Goal: Check status: Check status

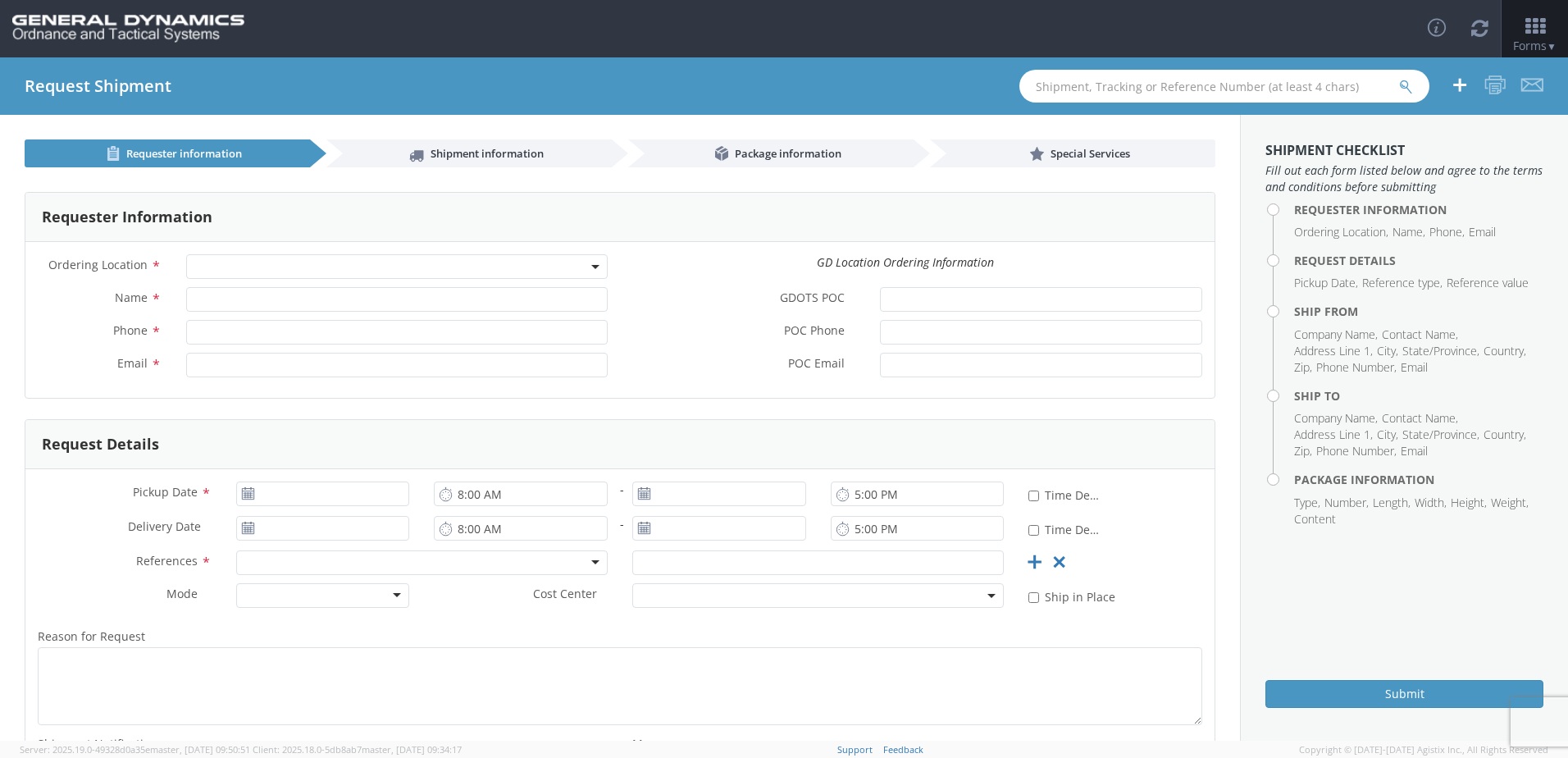
select select
click at [1194, 97] on input "text" at bounding box center [1224, 86] width 410 height 33
type input "56727221"
click at [1399, 78] on button "submit" at bounding box center [1406, 87] width 14 height 20
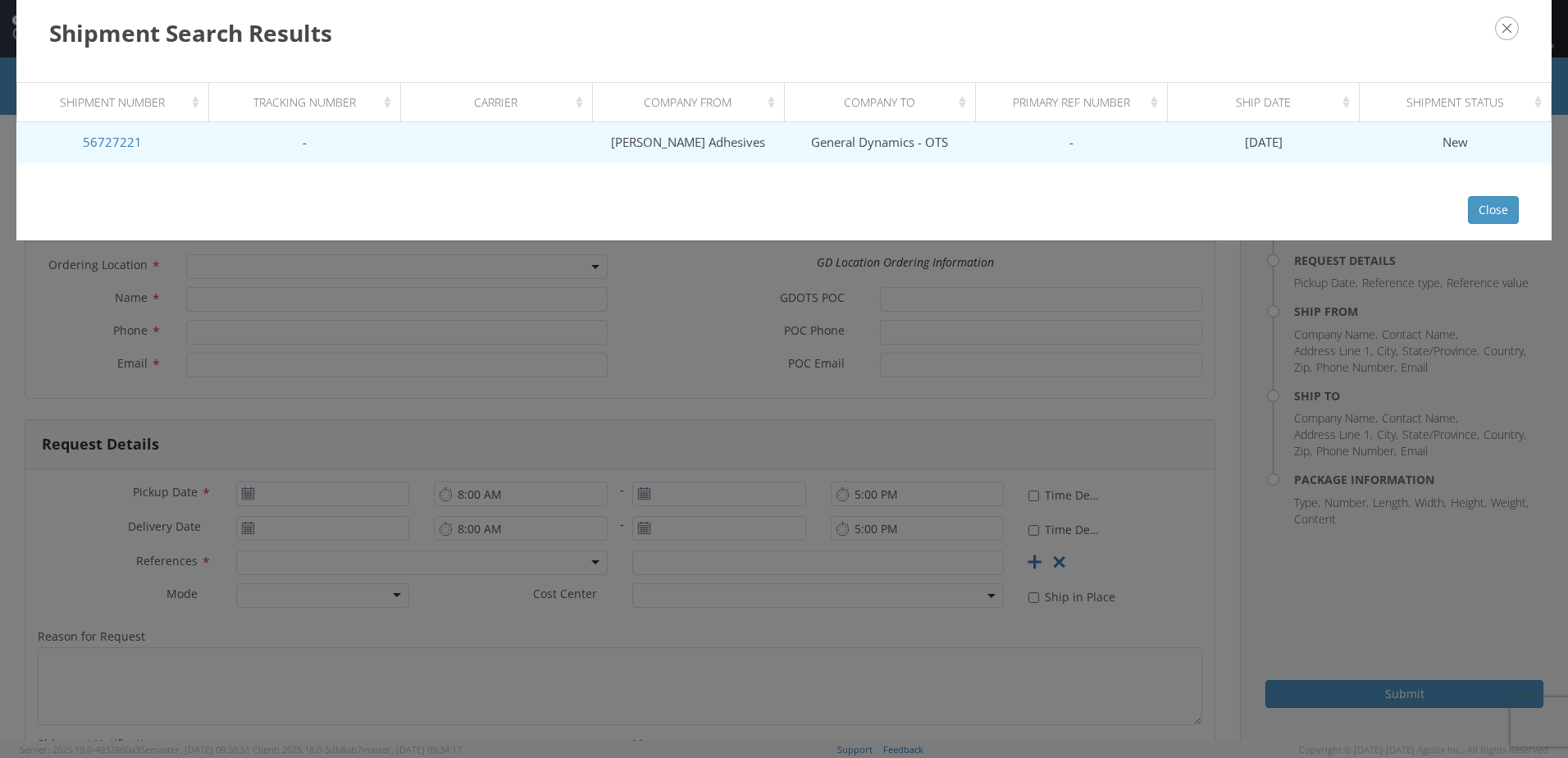
click at [889, 155] on td "General Dynamics - OTS" at bounding box center [880, 142] width 192 height 41
click at [108, 139] on link "56727221" at bounding box center [112, 142] width 59 height 16
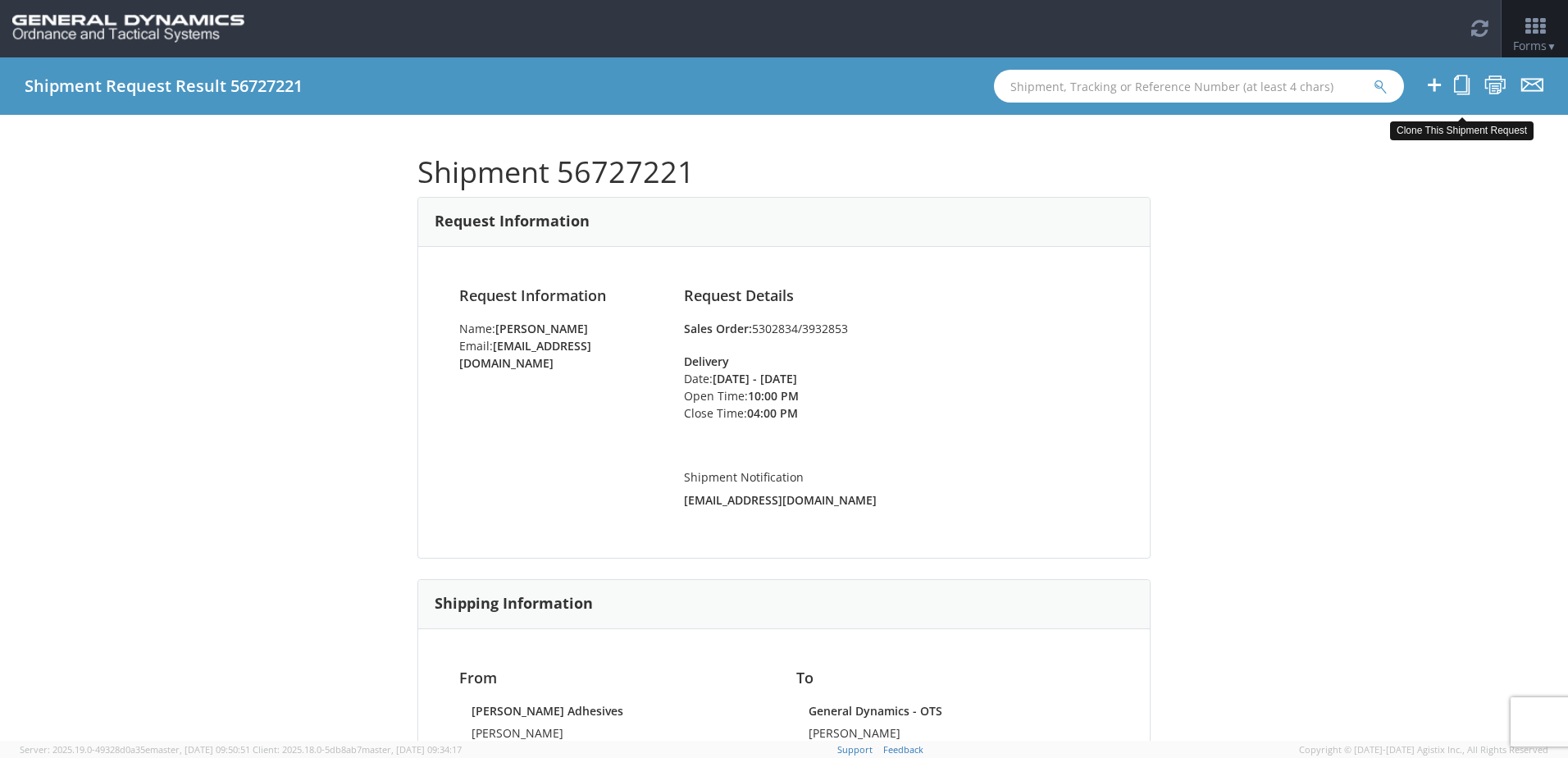
click at [1462, 82] on icon at bounding box center [1462, 85] width 16 height 21
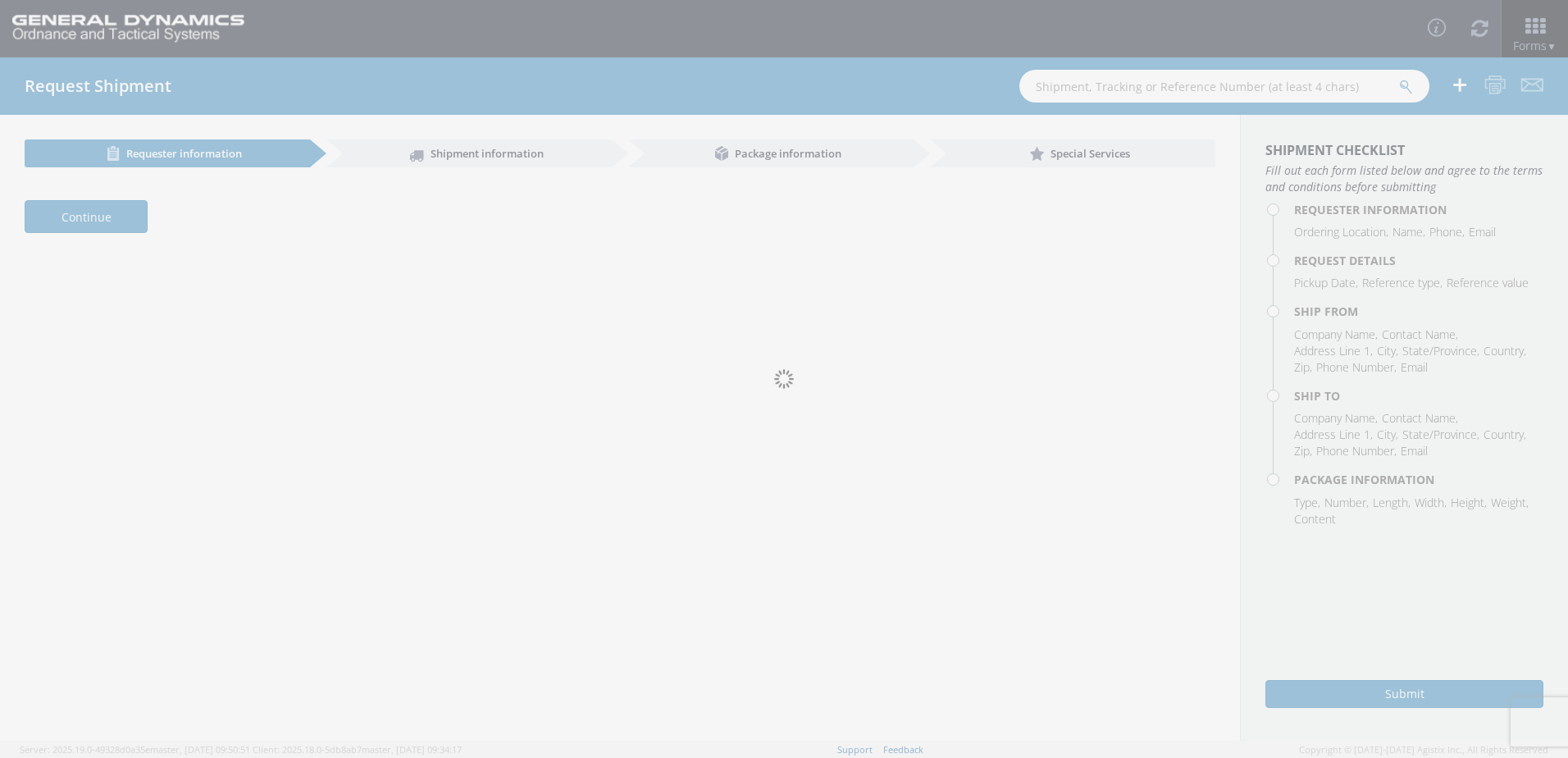
select select "310"
type input "[PERSON_NAME]"
type input "2625098760"
type input "[EMAIL_ADDRESS][DOMAIN_NAME]"
type input "[DATE]"
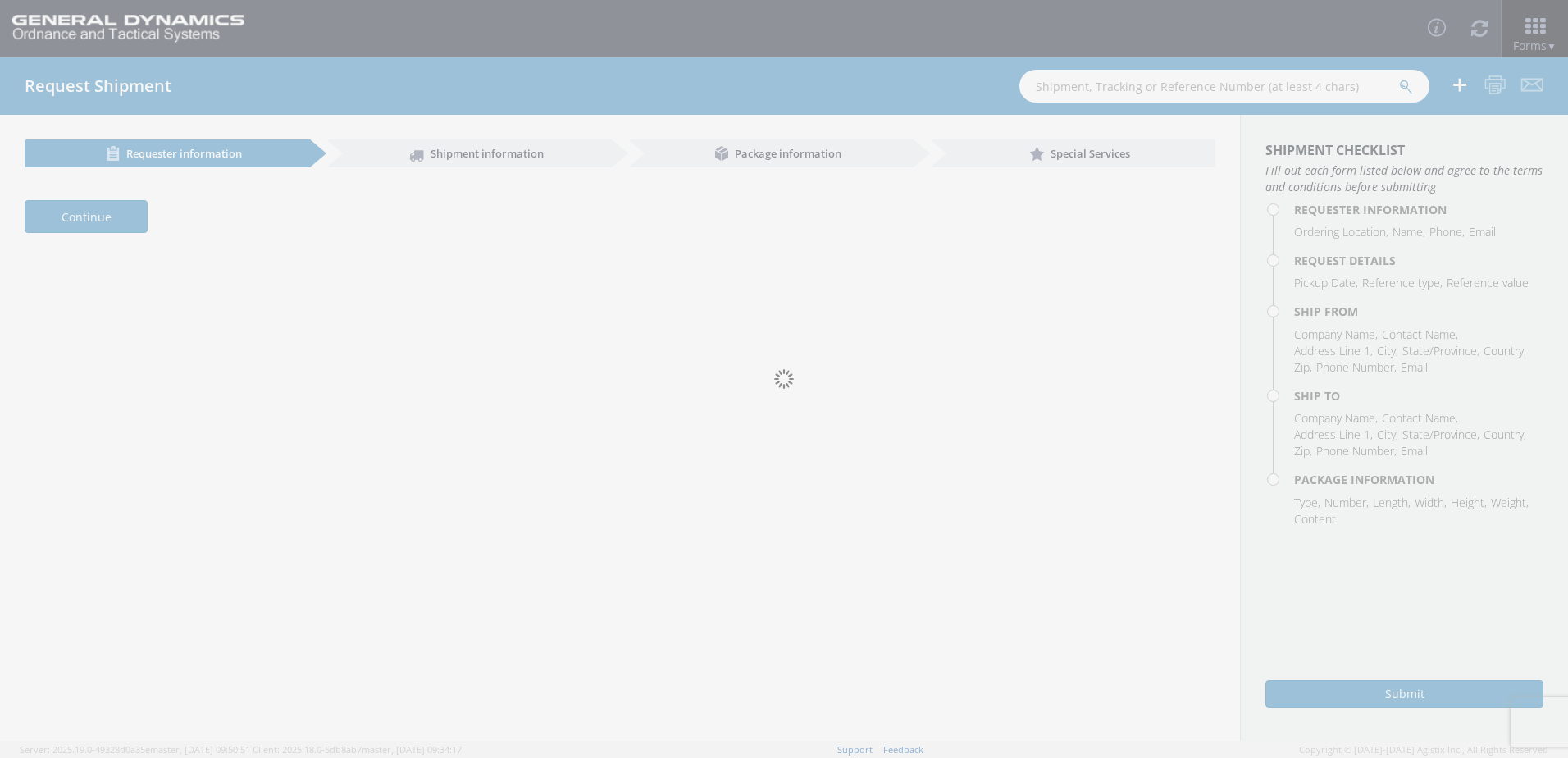
type input "3:00 PM"
type input "[DATE]"
type input "10:00 PM"
type input "[DATE]"
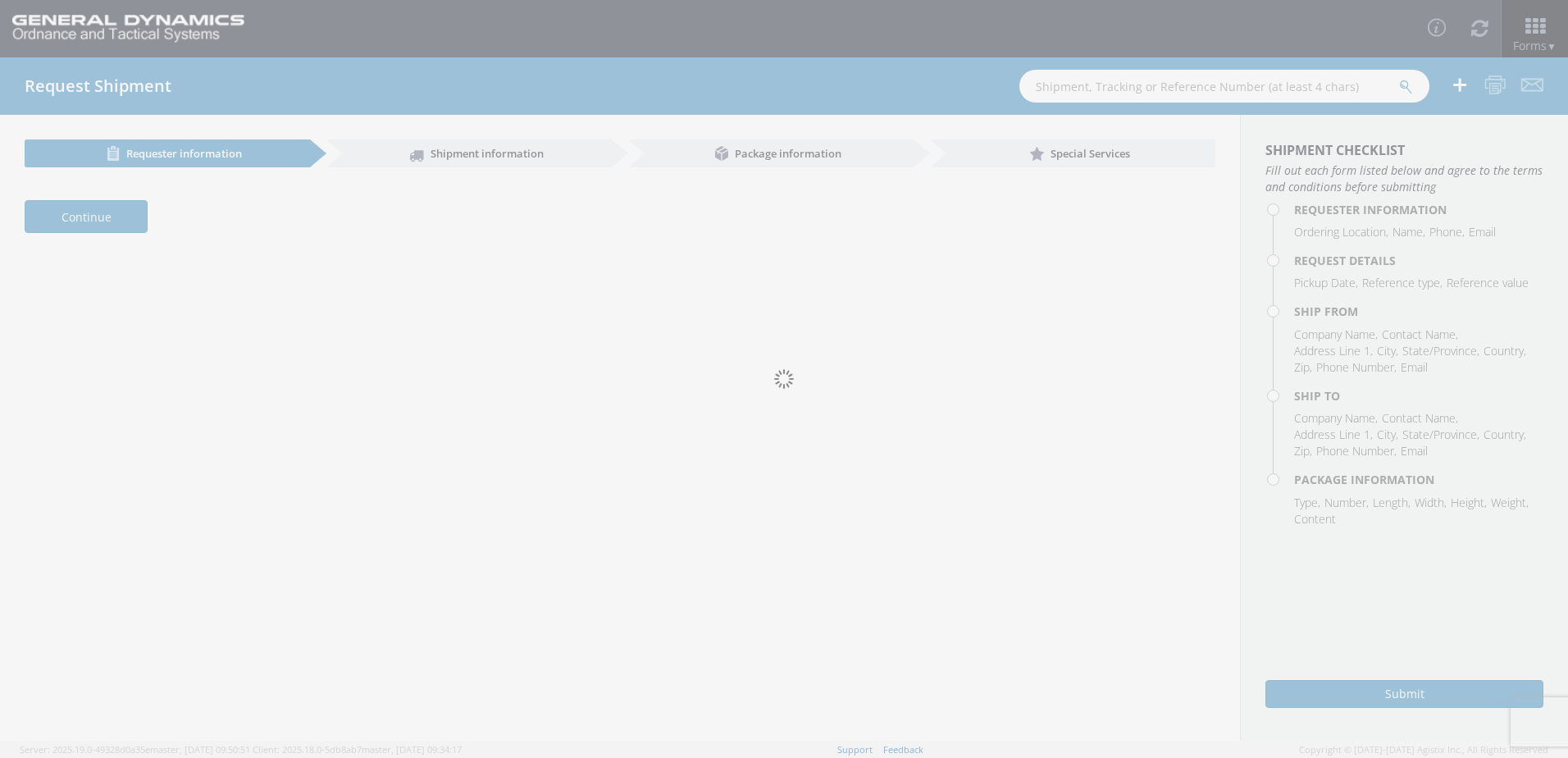
type input "4:00 PM"
type input "5302834/3932853"
select select "310"
type input "[PERSON_NAME]"
type input "2625098760"
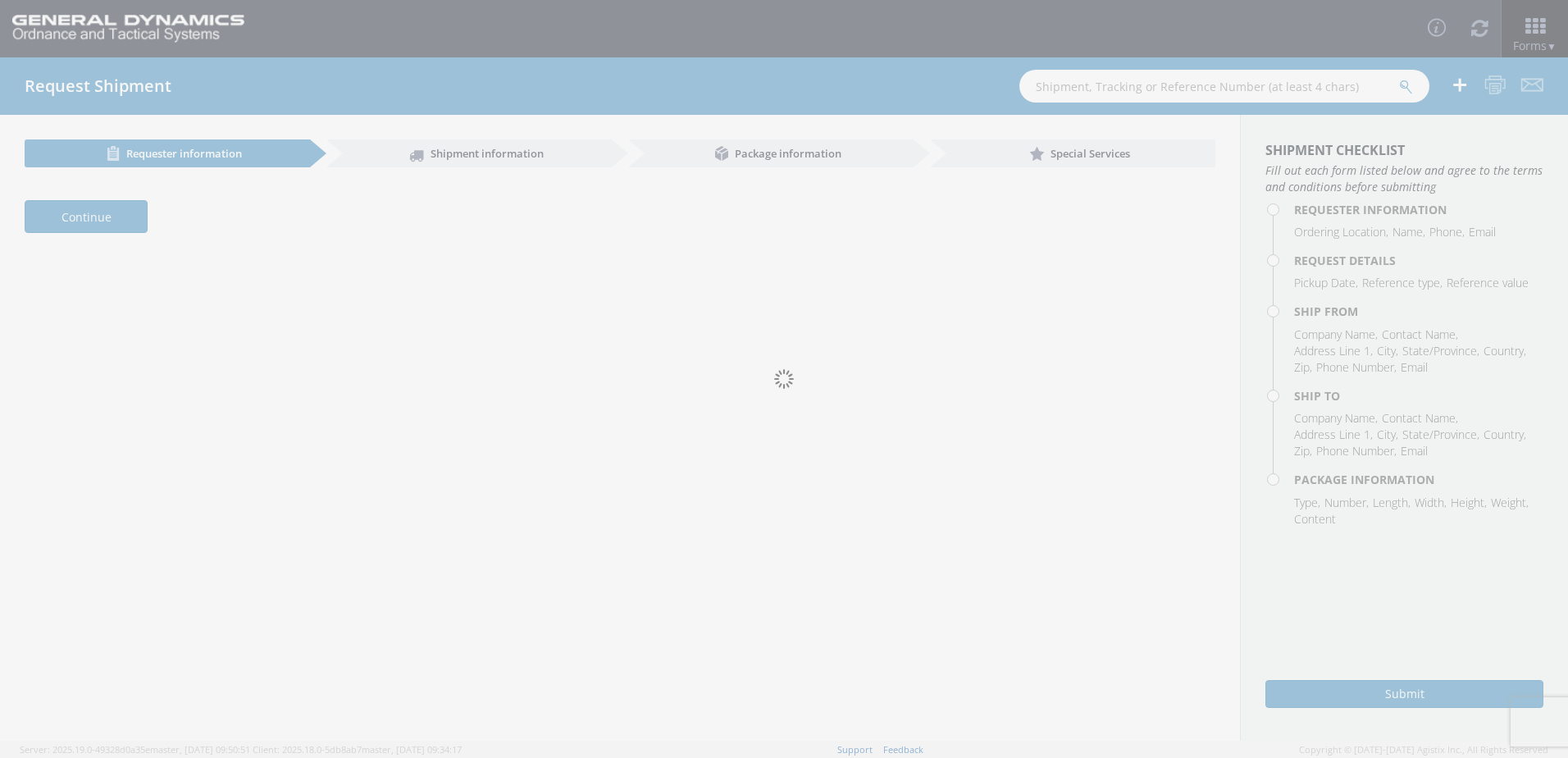
type input "[EMAIL_ADDRESS][DOMAIN_NAME]"
type input "[DATE]"
type input "3:00 PM"
type input "[DATE]"
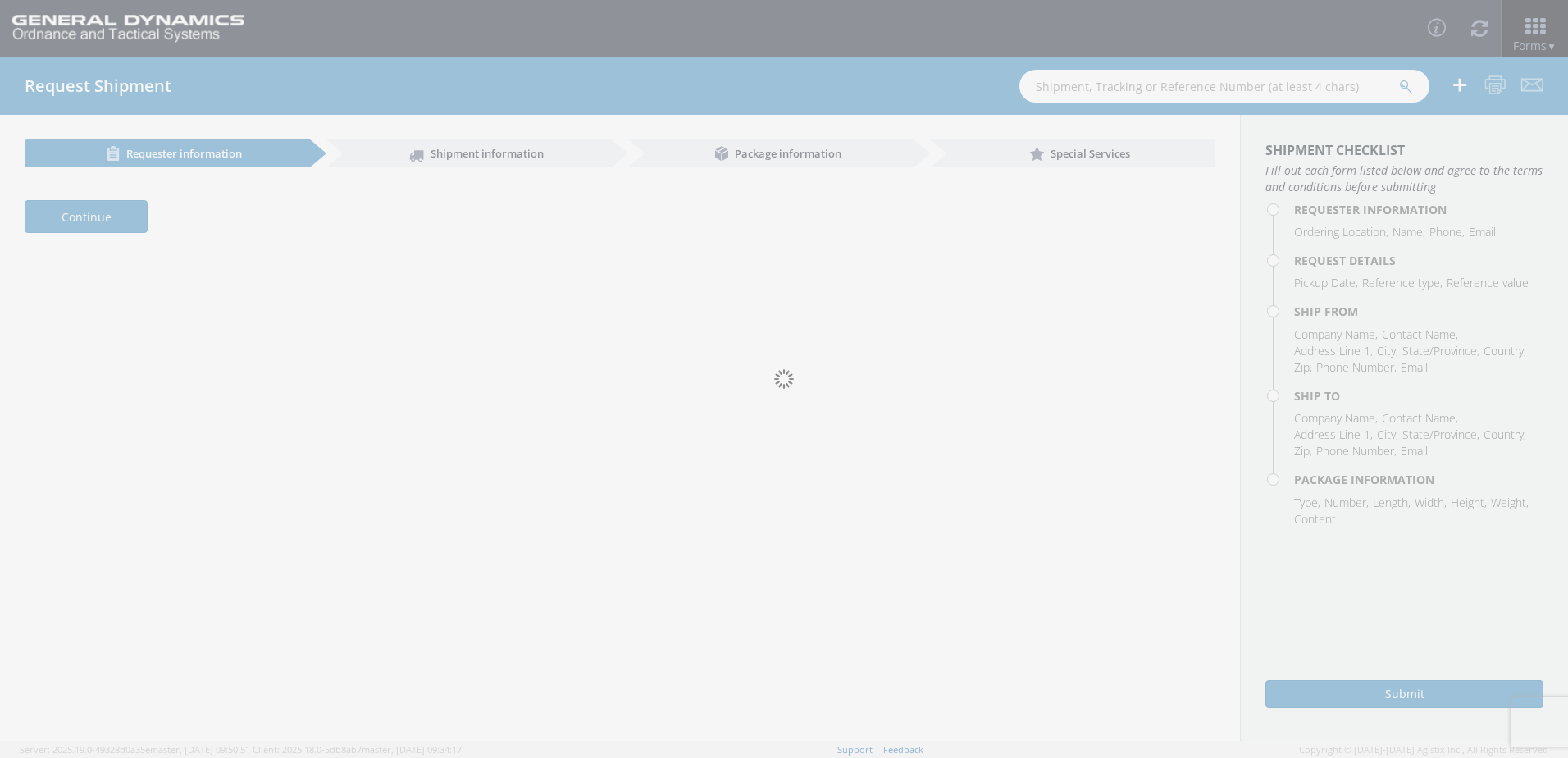
type input "10:00 PM"
type input "[DATE]"
type input "4:00 PM"
type input "5302834/3932853"
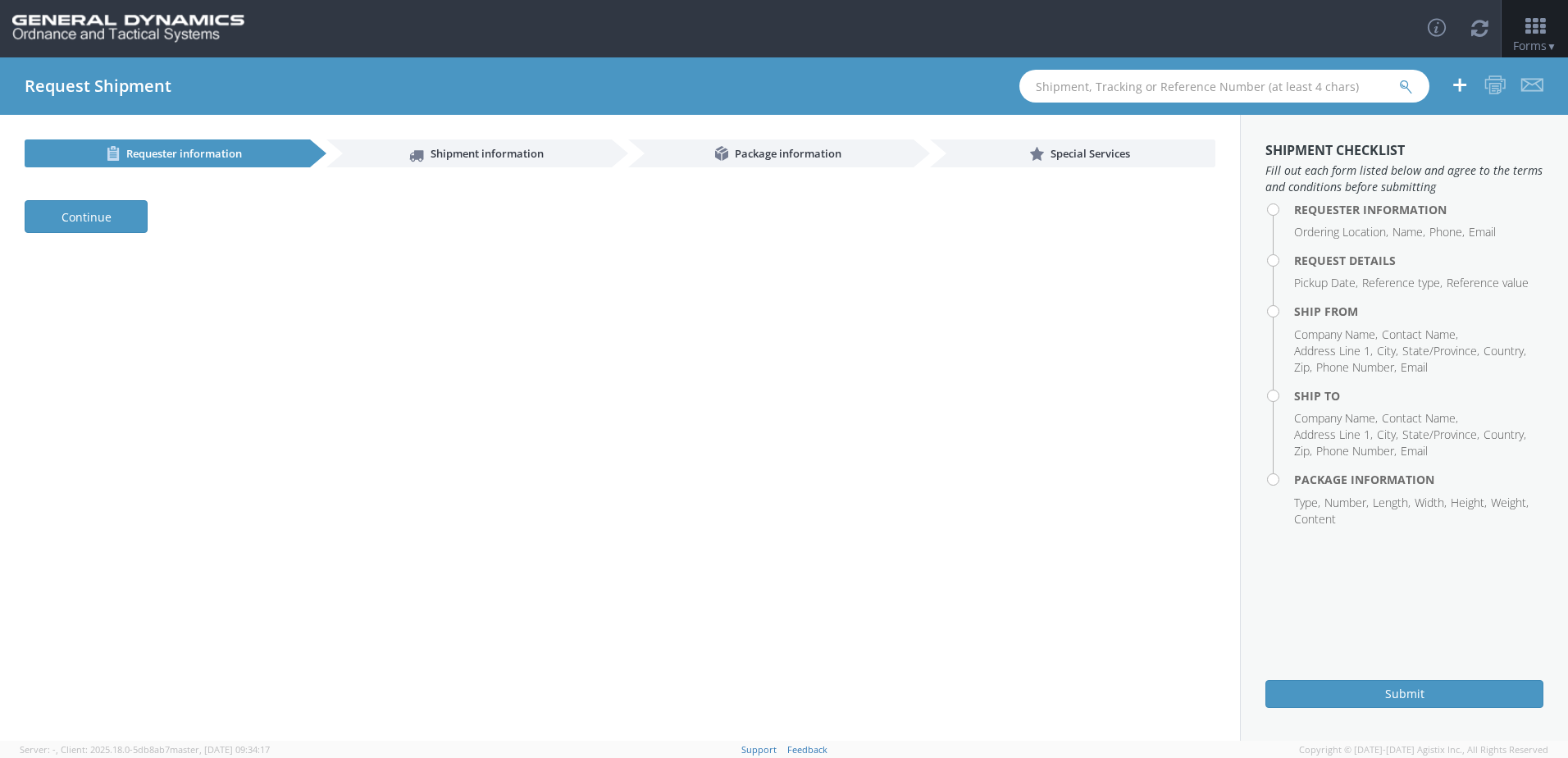
select select
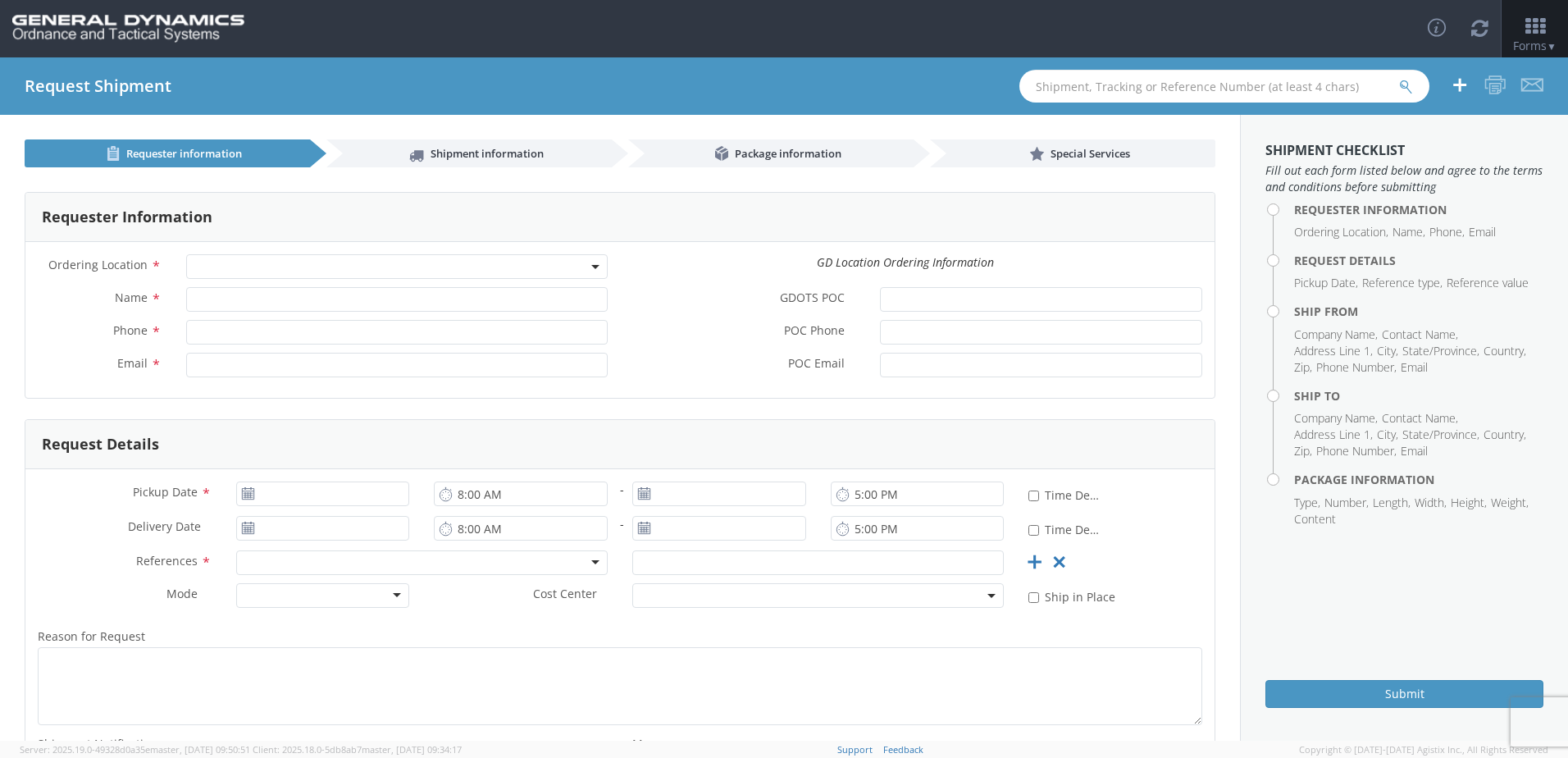
click at [1128, 90] on input "text" at bounding box center [1224, 86] width 410 height 33
click at [1399, 78] on button "submit" at bounding box center [1406, 87] width 14 height 20
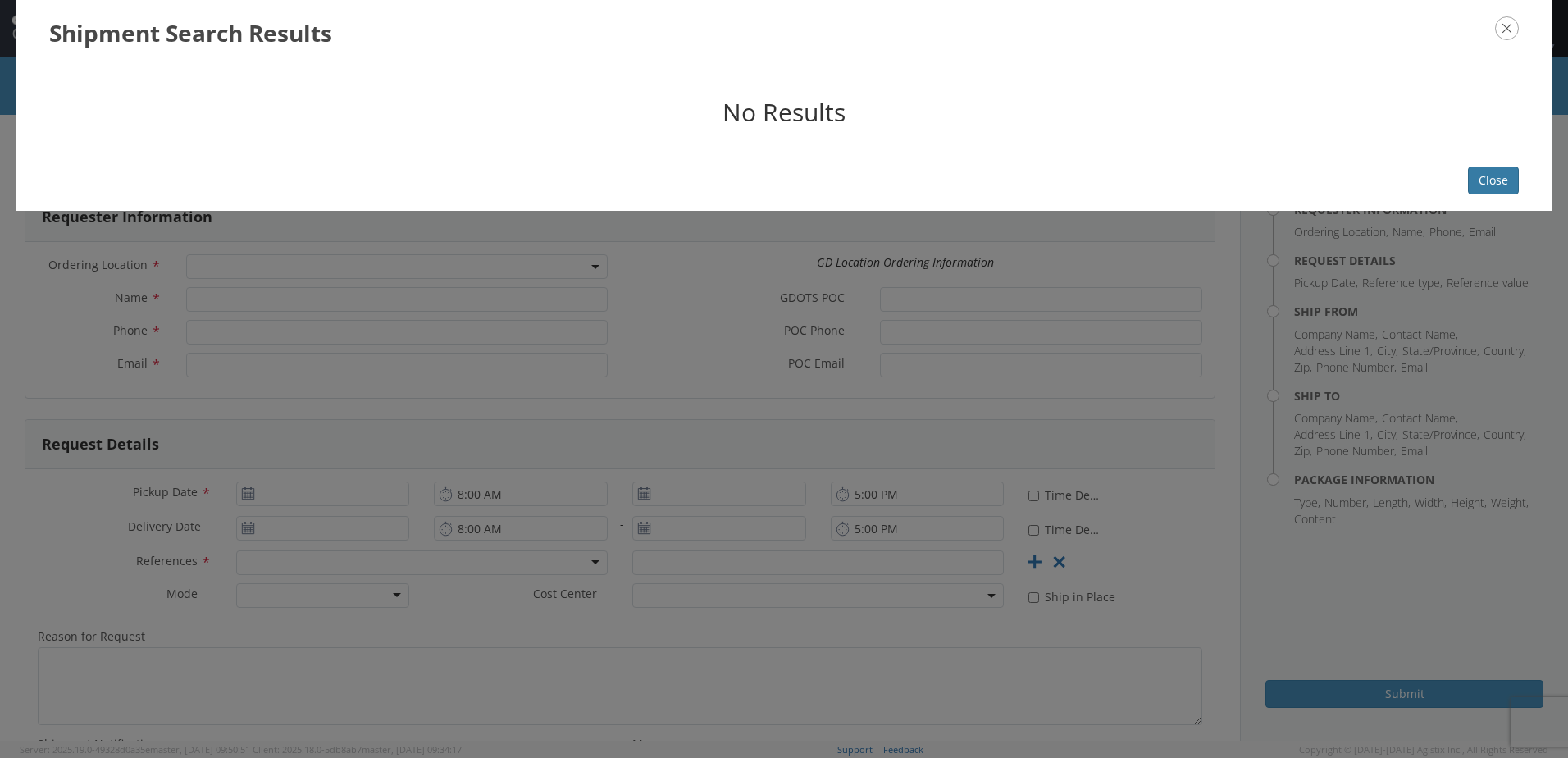
click at [1494, 177] on button "Close" at bounding box center [1493, 180] width 51 height 28
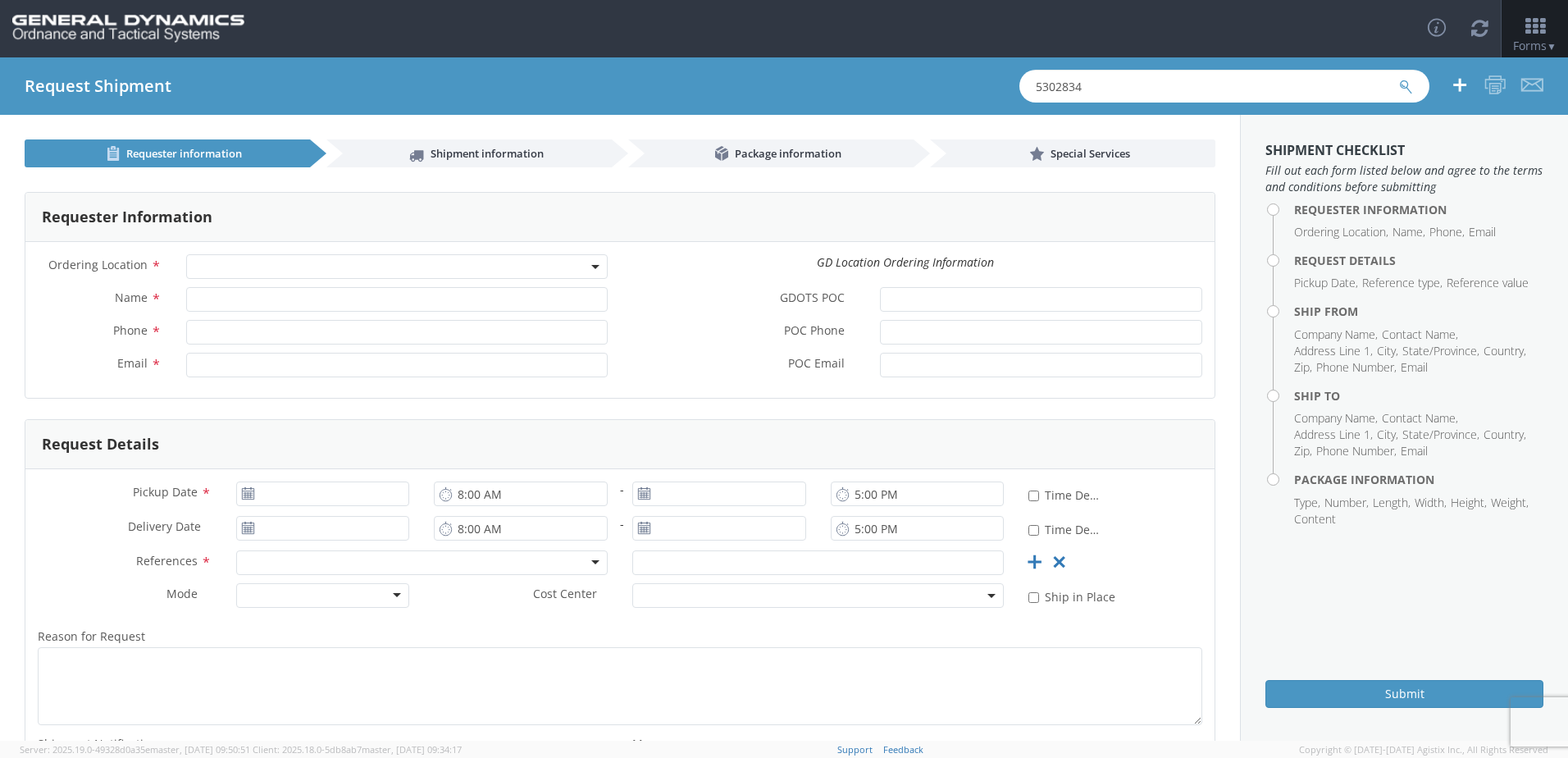
click at [1120, 94] on input "5302834" at bounding box center [1224, 86] width 410 height 33
type input "56727221"
click at [1399, 78] on button "submit" at bounding box center [1406, 87] width 14 height 20
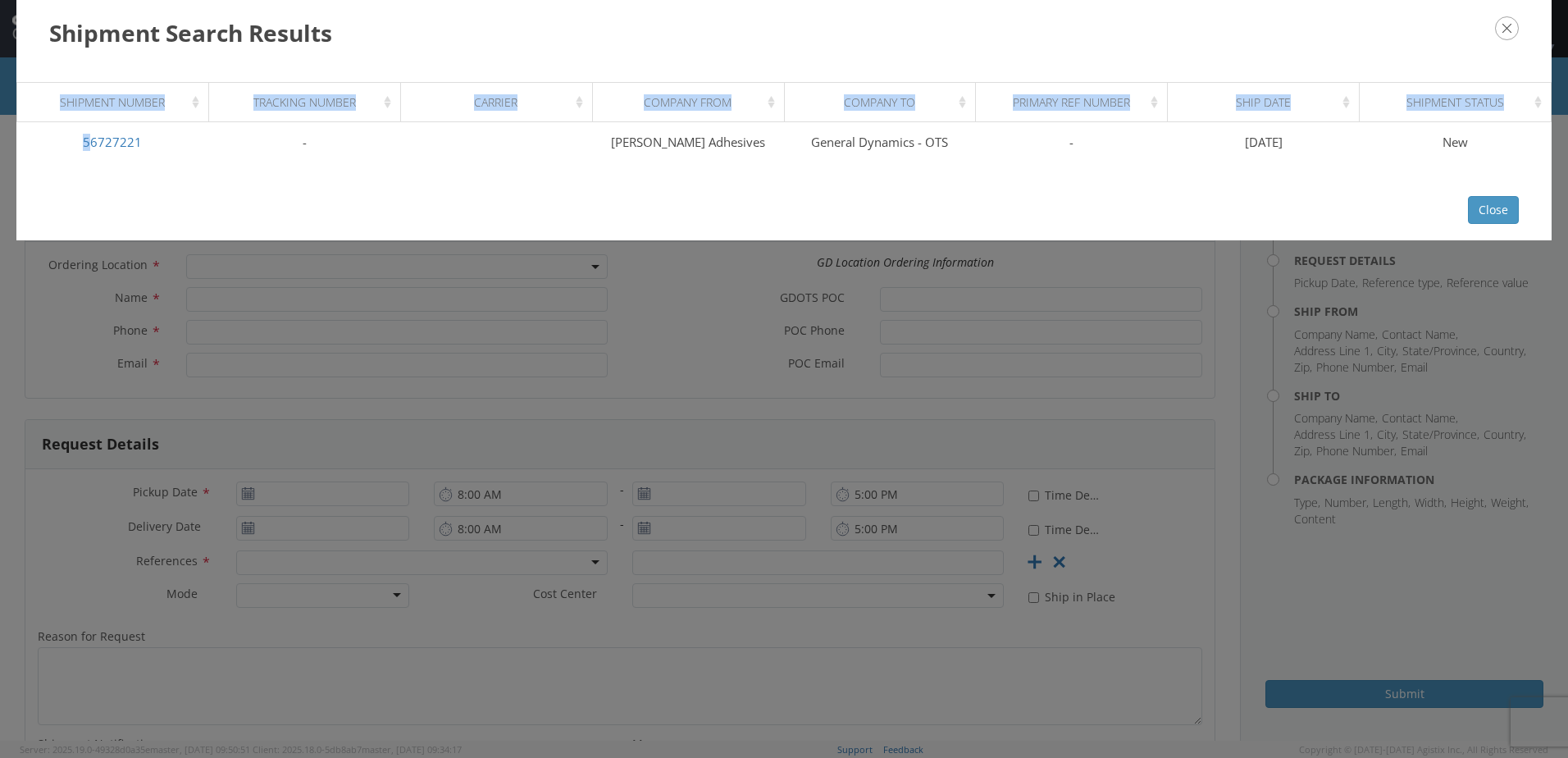
drag, startPoint x: 91, startPoint y: 139, endPoint x: 92, endPoint y: 170, distance: 31.0
click at [92, 170] on div "Loading, please wait Shipment Number Tracking Number Carrier Company From Compa…" at bounding box center [784, 123] width 1535 height 114
drag, startPoint x: 92, startPoint y: 170, endPoint x: 88, endPoint y: 100, distance: 70.1
click at [88, 100] on div "Shipment Number" at bounding box center [117, 102] width 172 height 16
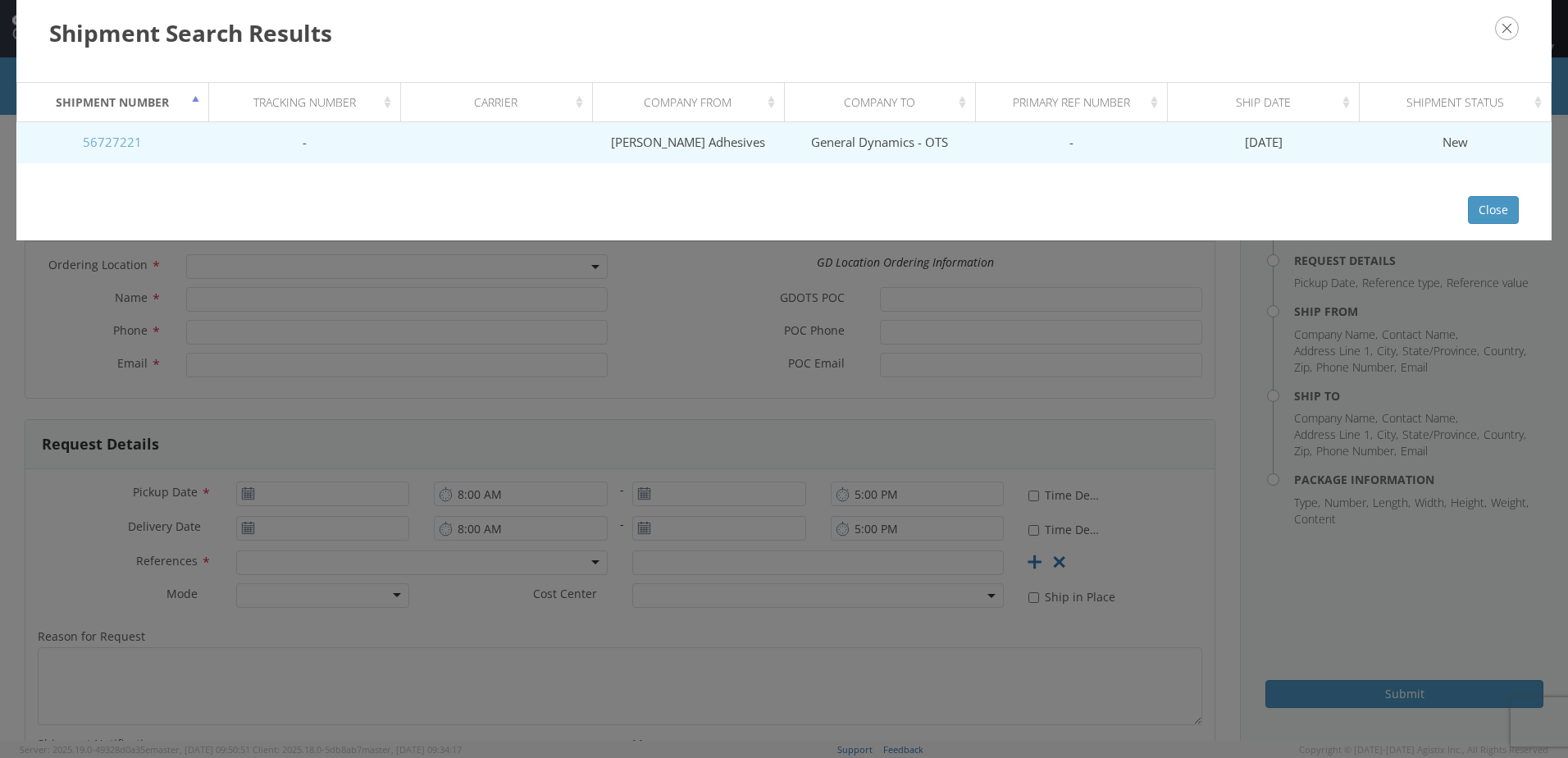
click at [99, 141] on link "56727221" at bounding box center [112, 142] width 59 height 16
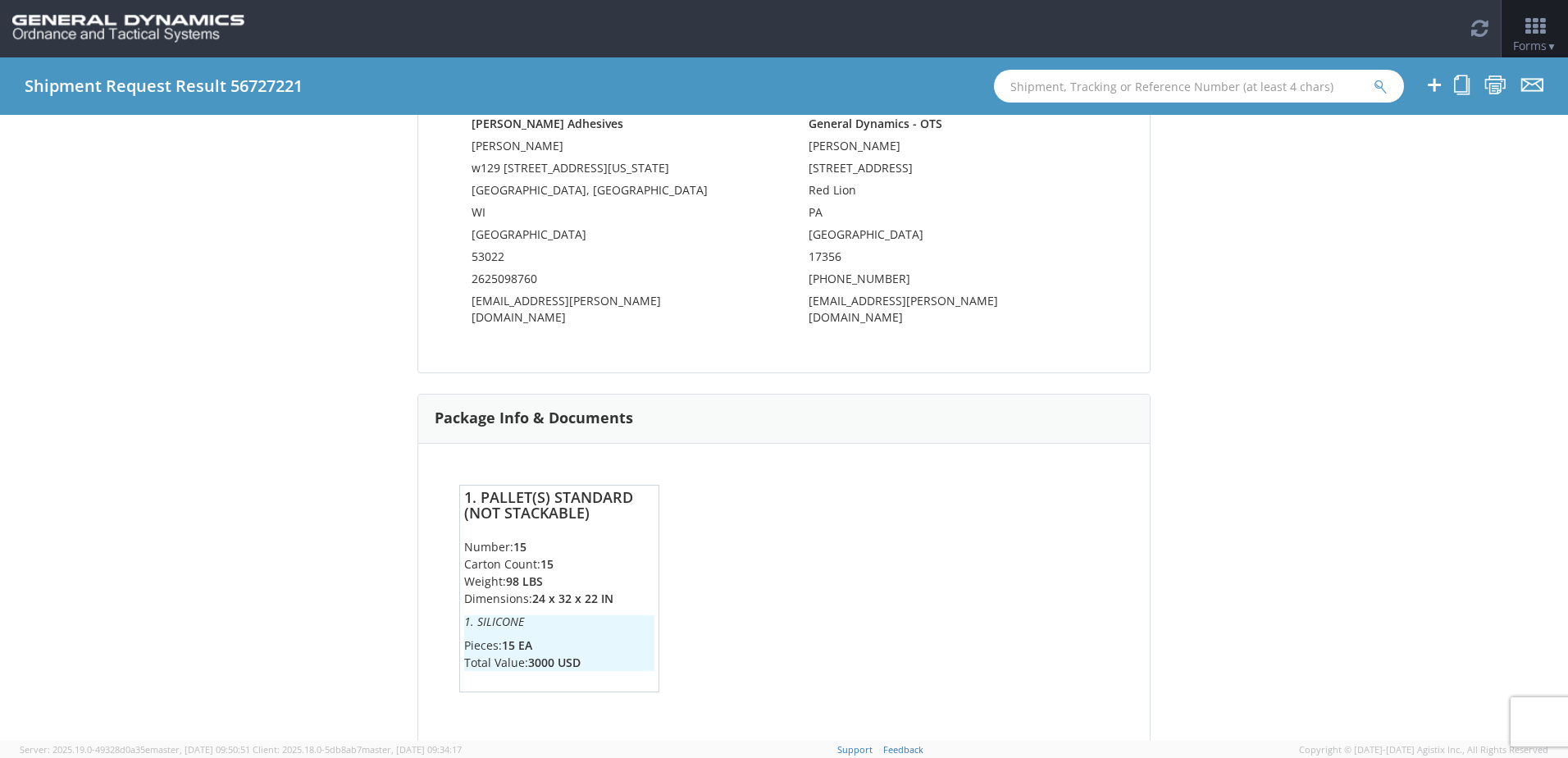
scroll to position [589, 0]
click at [1501, 82] on icon at bounding box center [1495, 85] width 22 height 21
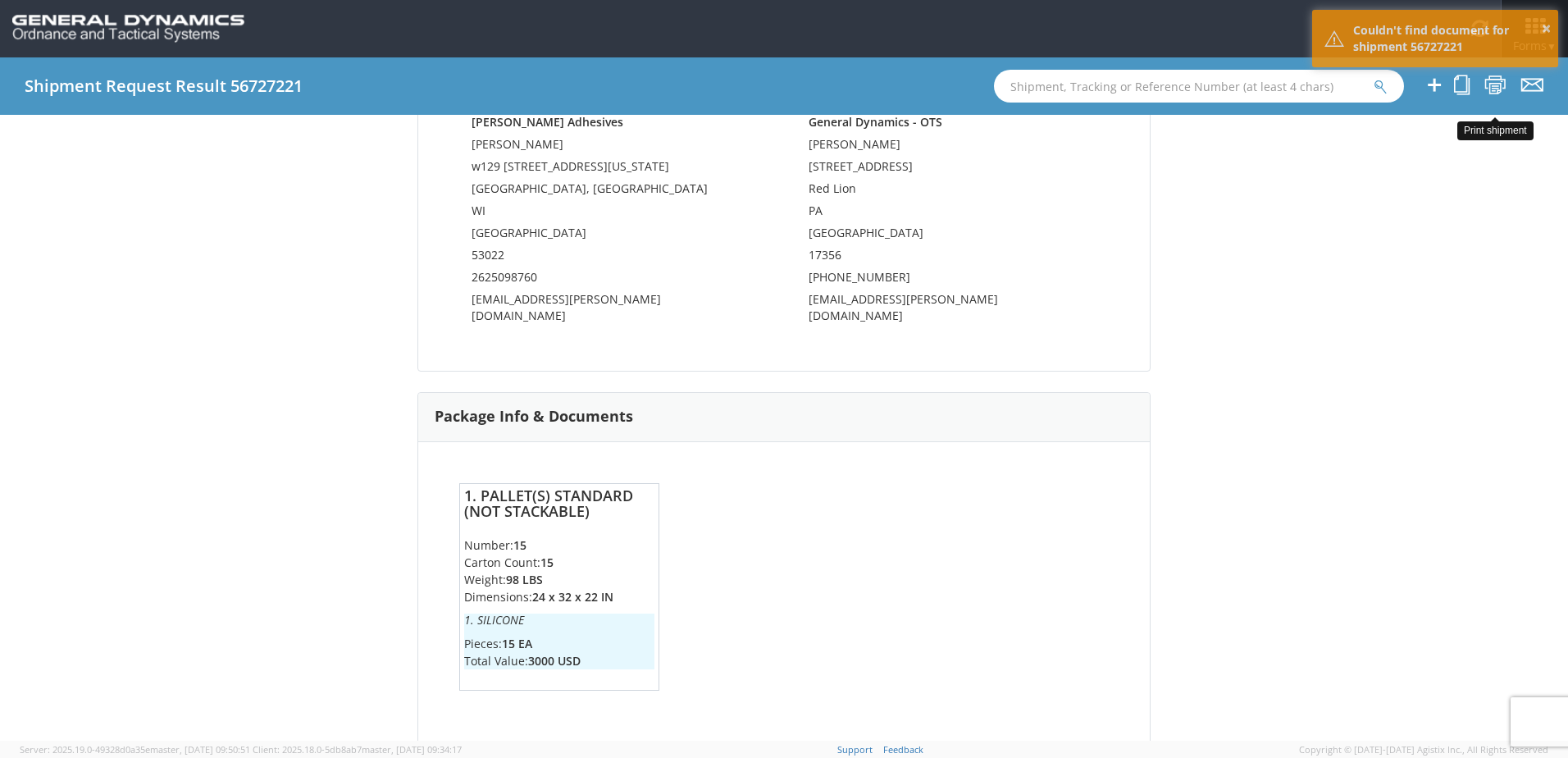
click at [1497, 82] on icon at bounding box center [1495, 85] width 22 height 21
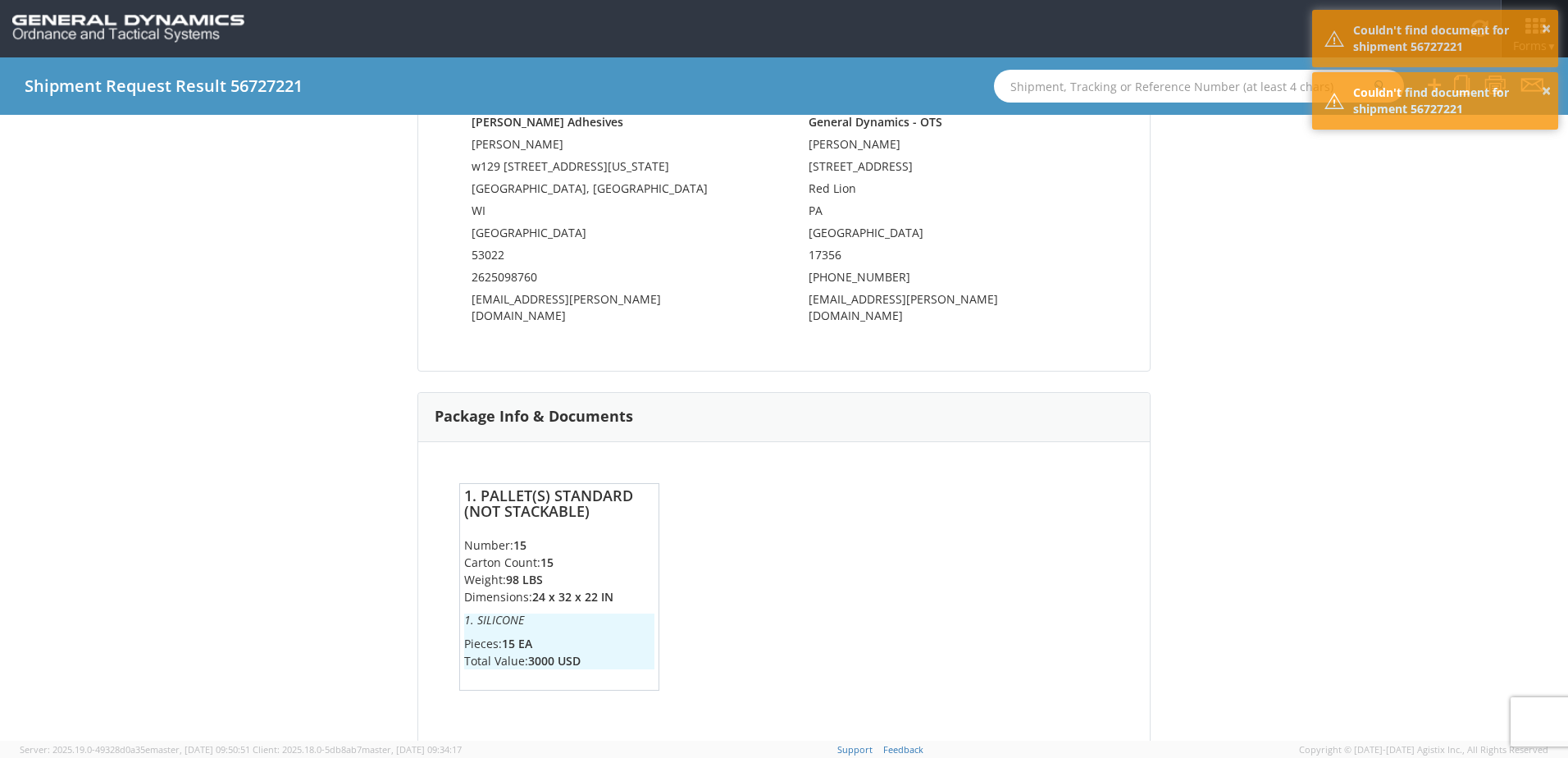
click at [1417, 190] on div "Shipment 56727221 Request Information Request Information Name: Bryant Hubbard …" at bounding box center [784, 427] width 1568 height 626
click at [1318, 288] on div "Shipment 56727221 Request Information Request Information Name: Bryant Hubbard …" at bounding box center [784, 427] width 1568 height 626
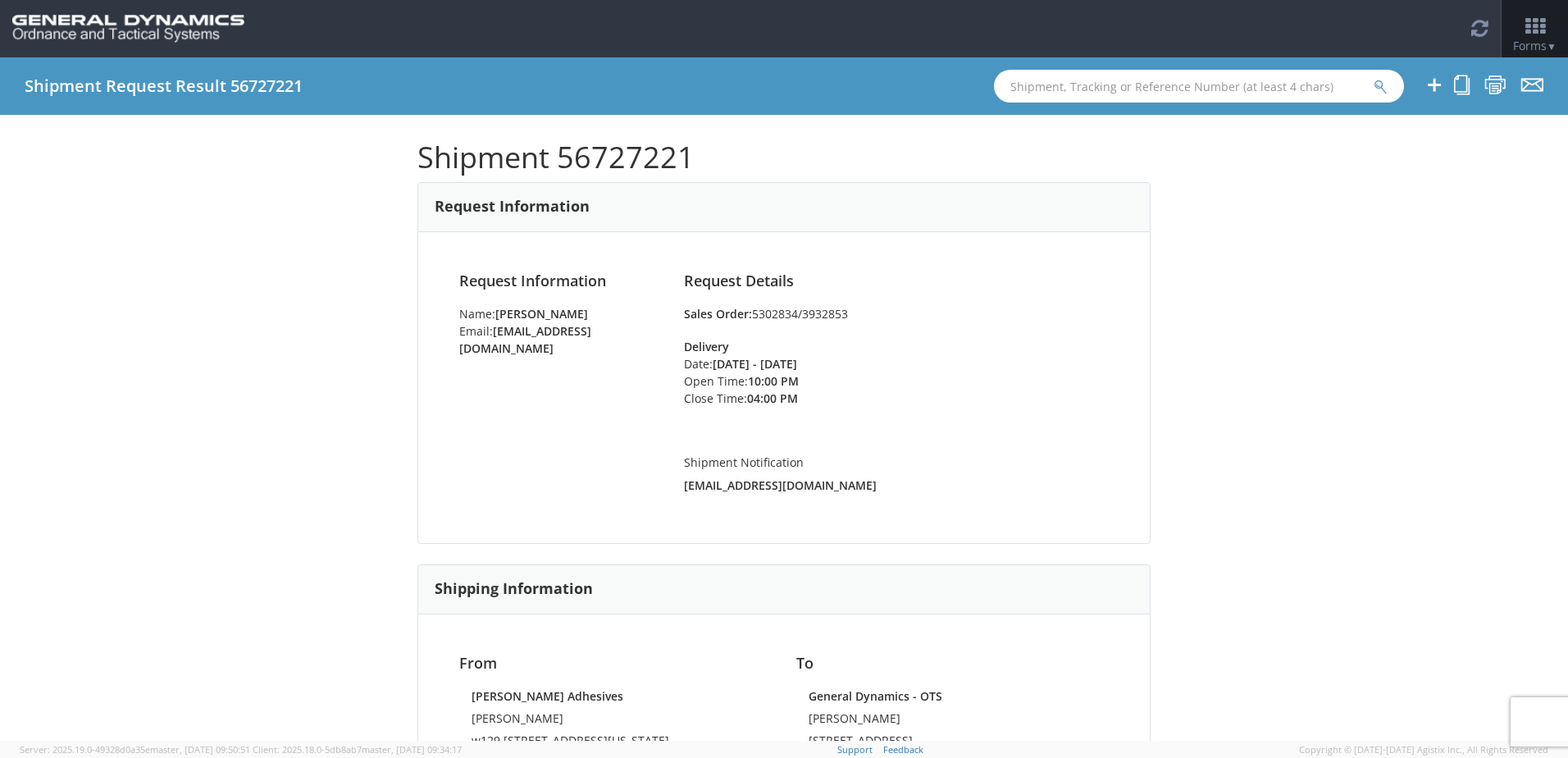
scroll to position [0, 0]
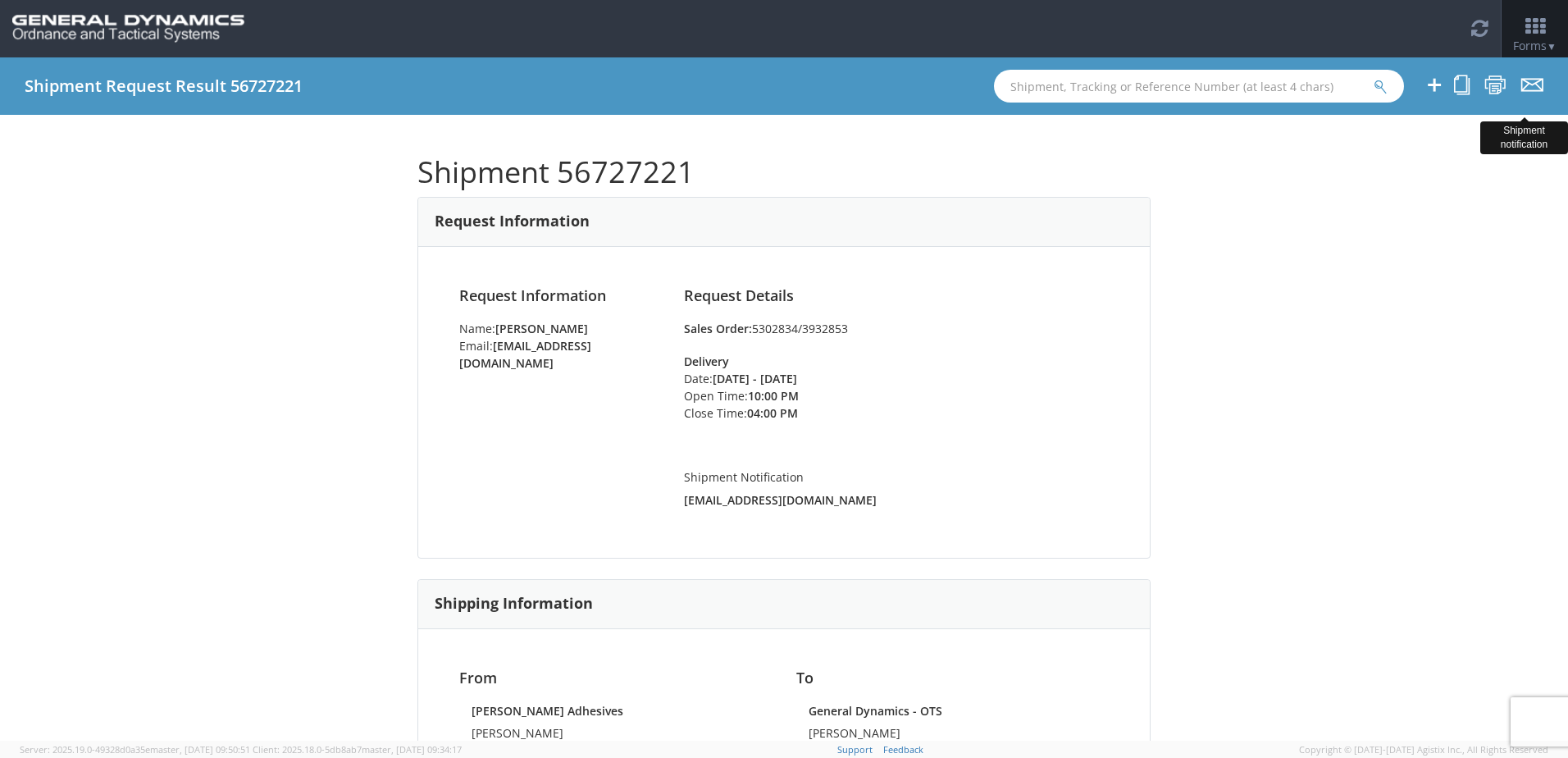
click at [1528, 85] on icon at bounding box center [1533, 85] width 22 height 21
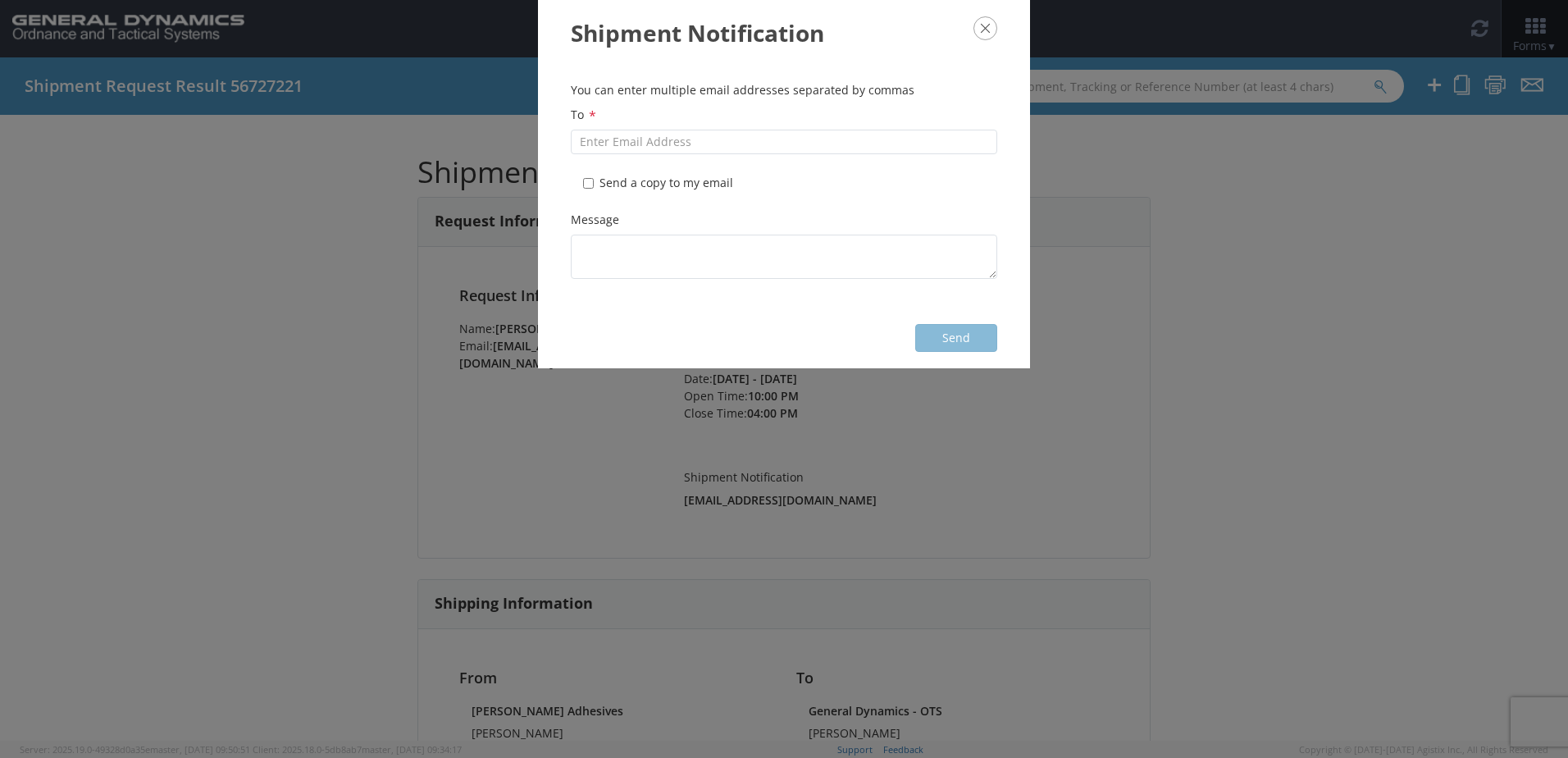
click at [1238, 167] on div "Shipment Notification You can enter multiple email addresses separated by comma…" at bounding box center [784, 379] width 1568 height 758
click at [989, 27] on icon "button" at bounding box center [985, 28] width 24 height 24
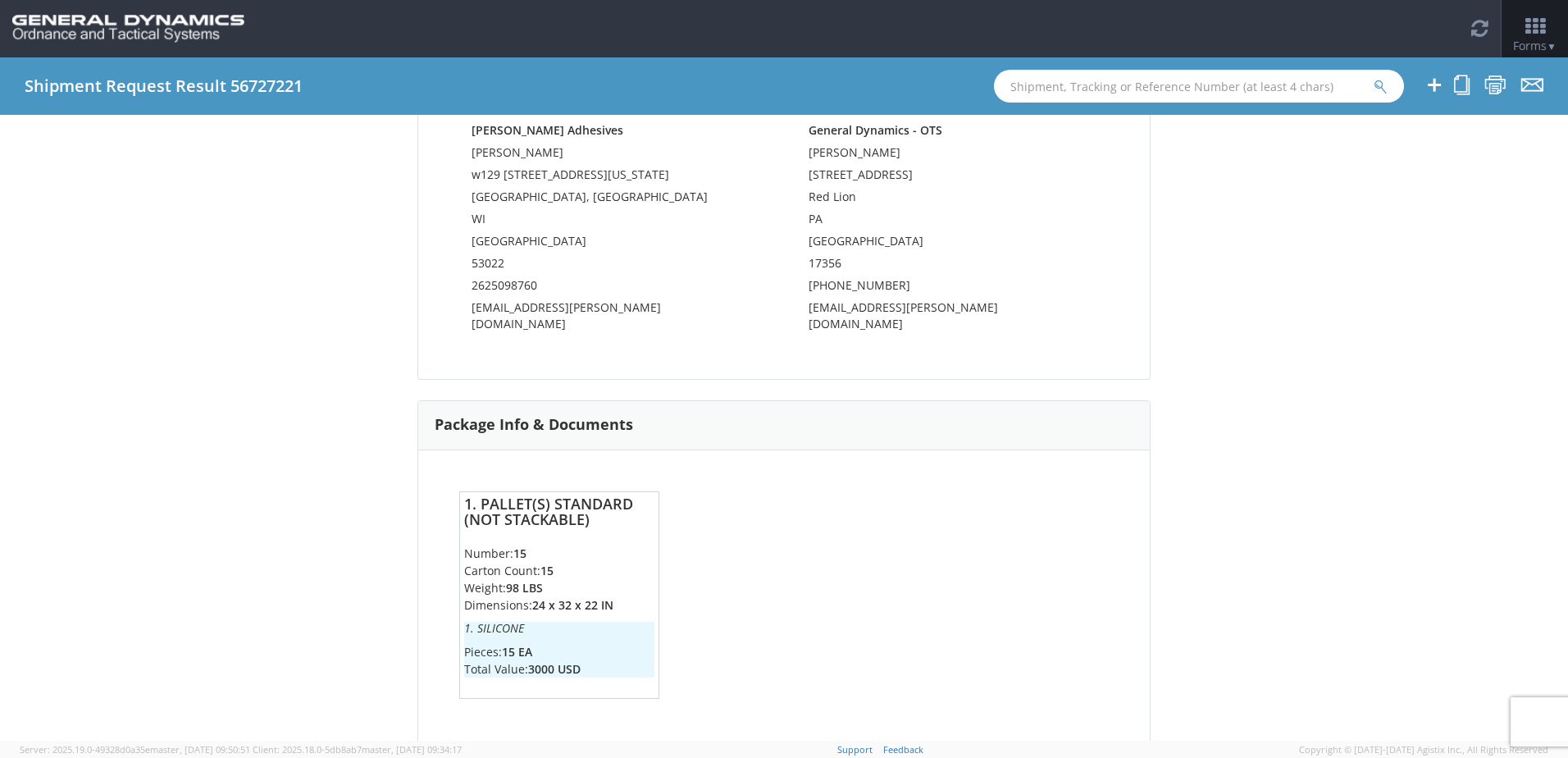
scroll to position [589, 0]
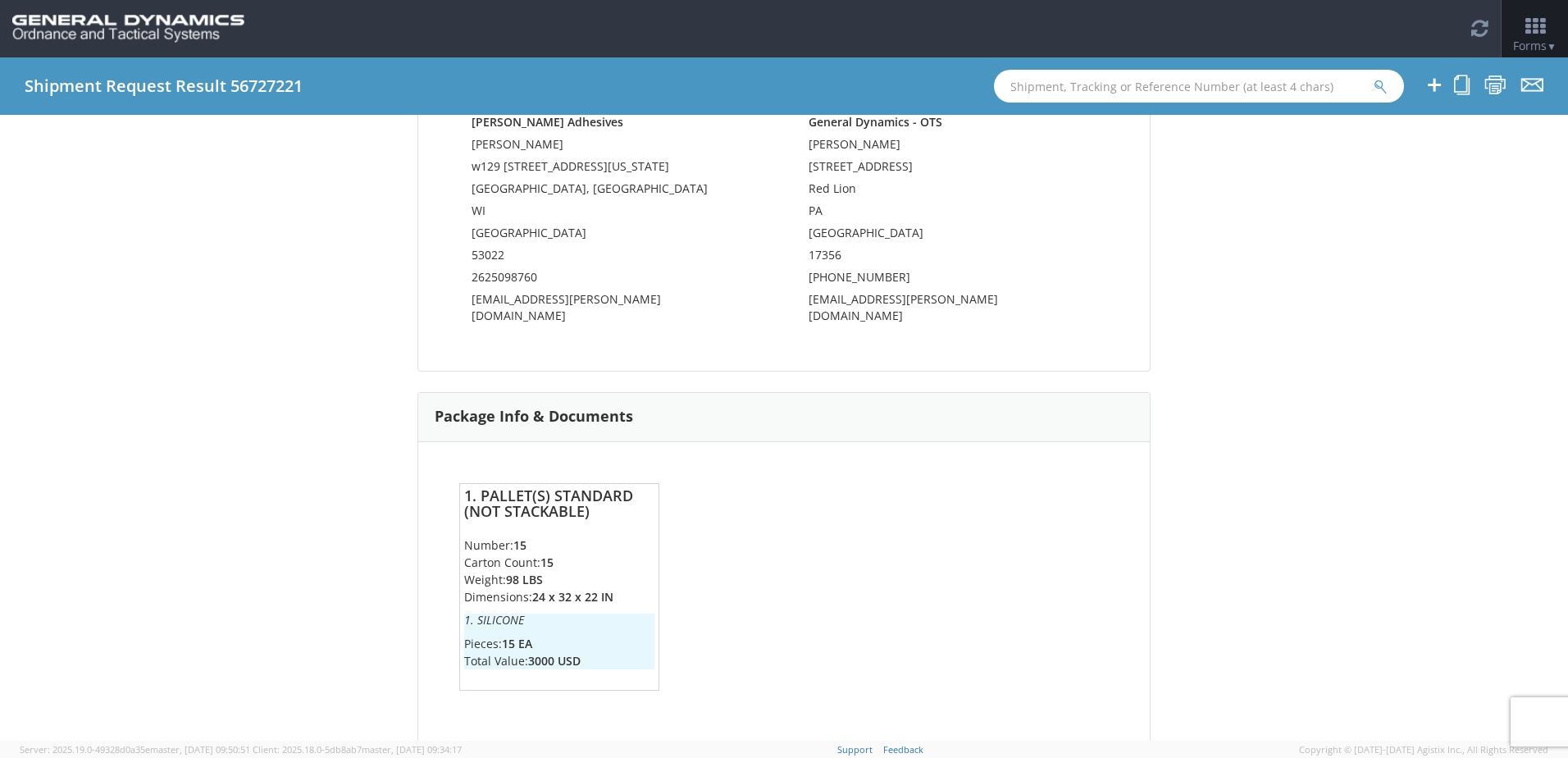
click at [541, 571] on li "Weight: 98 LBS" at bounding box center [560, 579] width 190 height 17
drag, startPoint x: 969, startPoint y: 197, endPoint x: 934, endPoint y: 228, distance: 46.8
click at [968, 196] on td "Red Lion" at bounding box center [952, 192] width 288 height 22
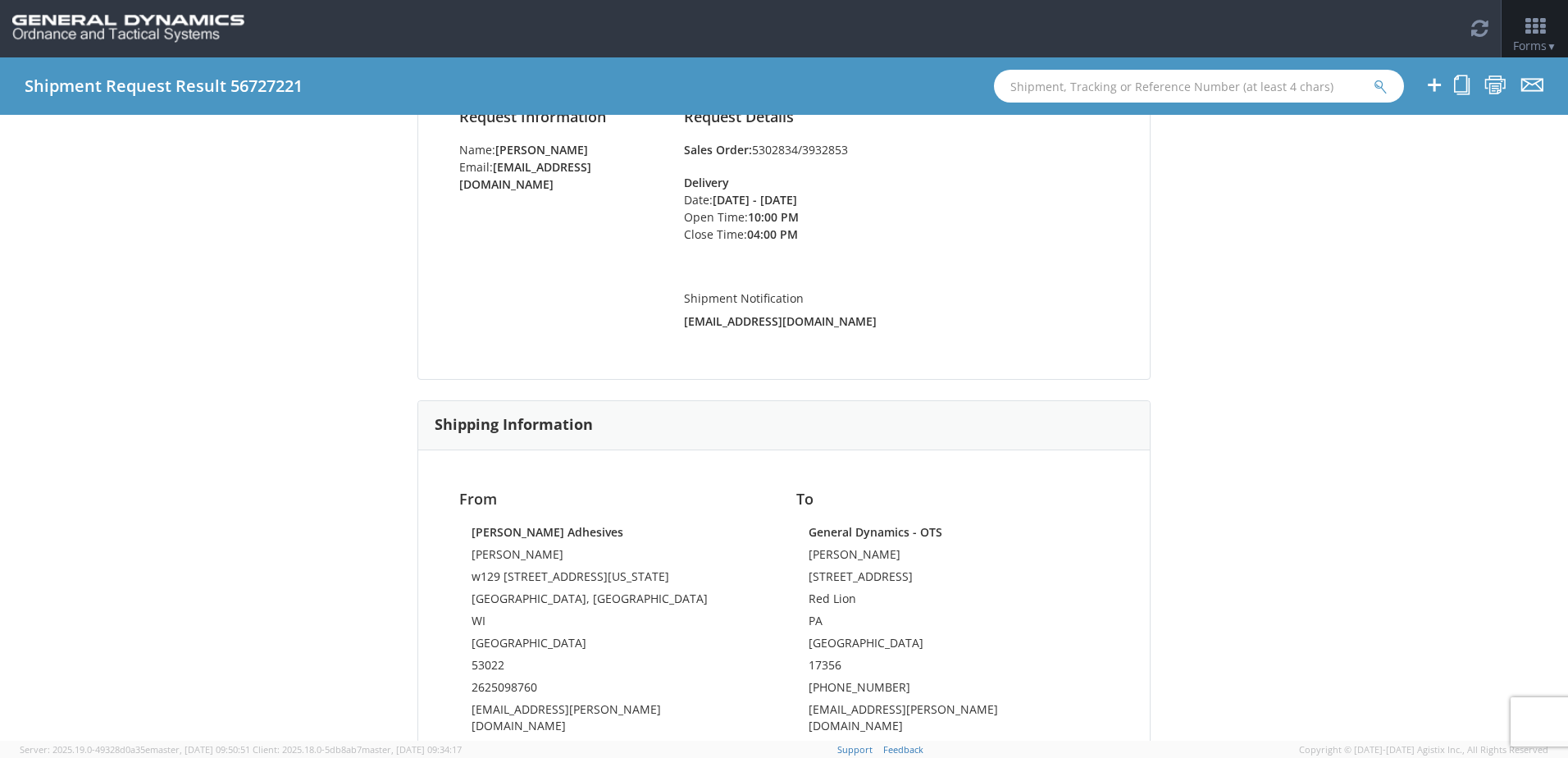
click at [900, 264] on div "Shipment Notification Shipping.Receiving-BLDG3@gd-ots.com" at bounding box center [896, 298] width 425 height 78
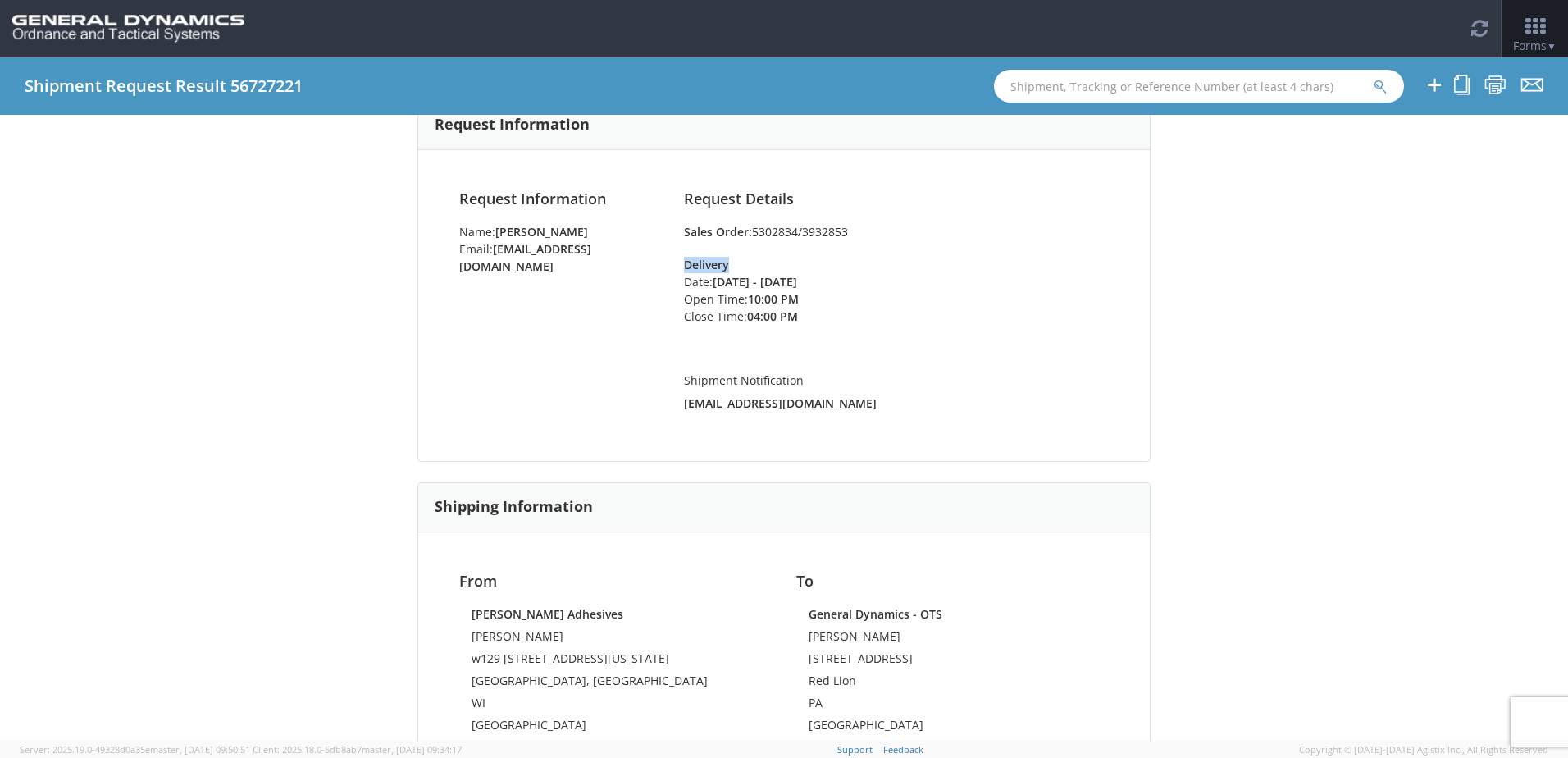
click at [900, 262] on div "Delivery Date: 09/09/2025 - 09/09/2025 Open Time: 10:00 PM Close Time: 04:00 PM" at bounding box center [896, 299] width 425 height 85
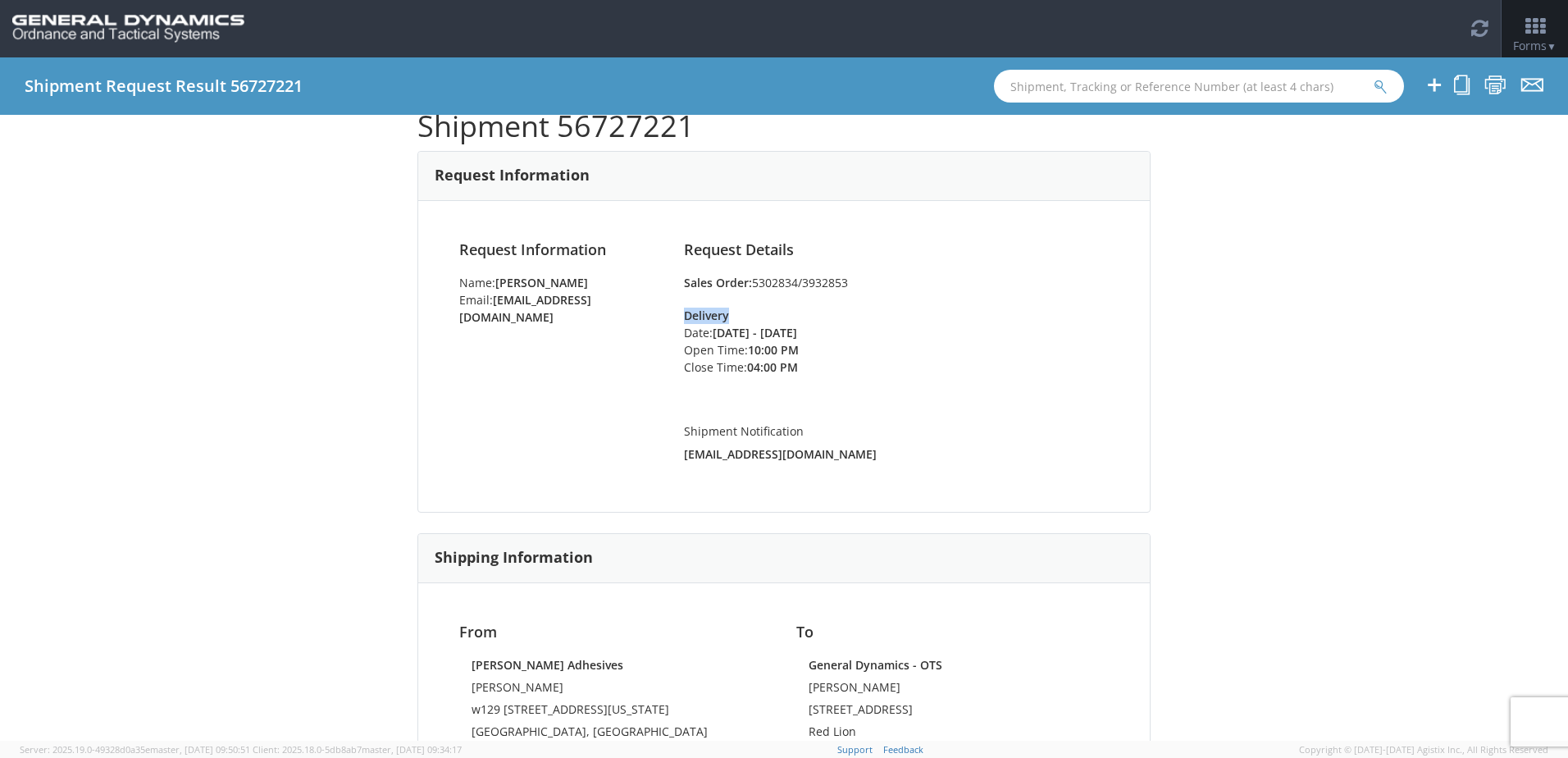
scroll to position [0, 0]
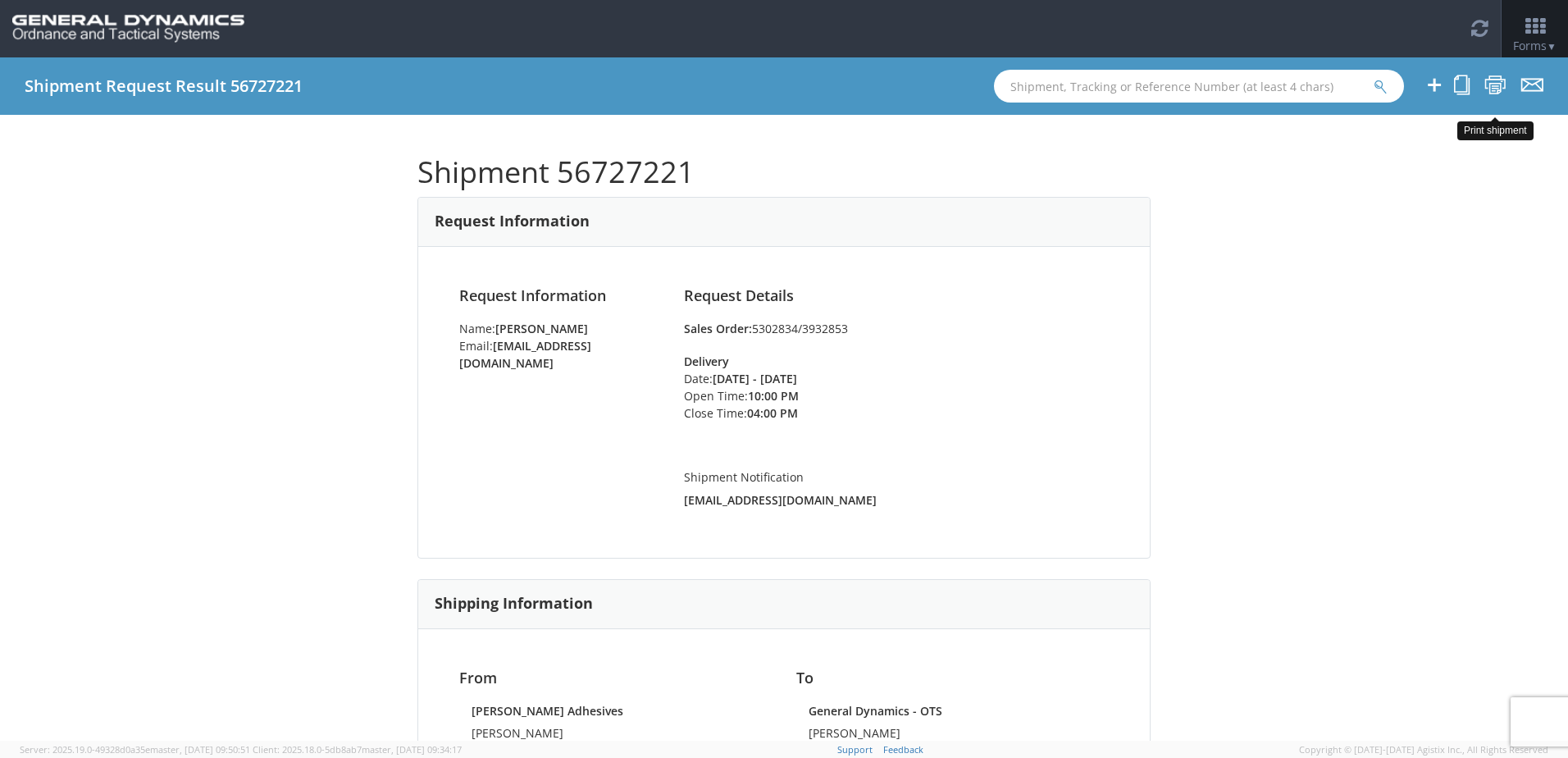
click at [1493, 85] on icon at bounding box center [1495, 85] width 22 height 21
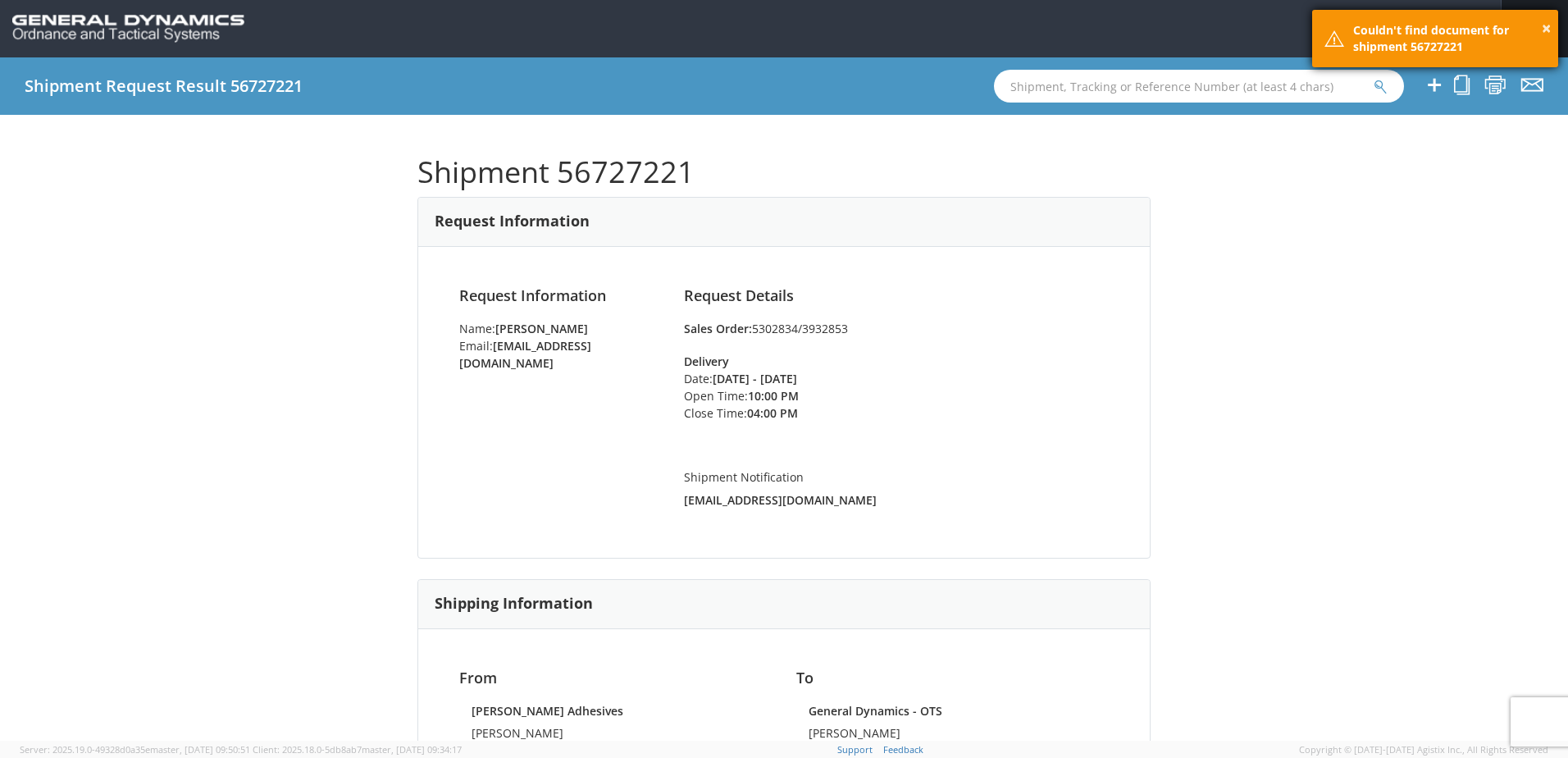
click at [1443, 47] on div "Couldn't find document for shipment 56727221" at bounding box center [1449, 39] width 193 height 33
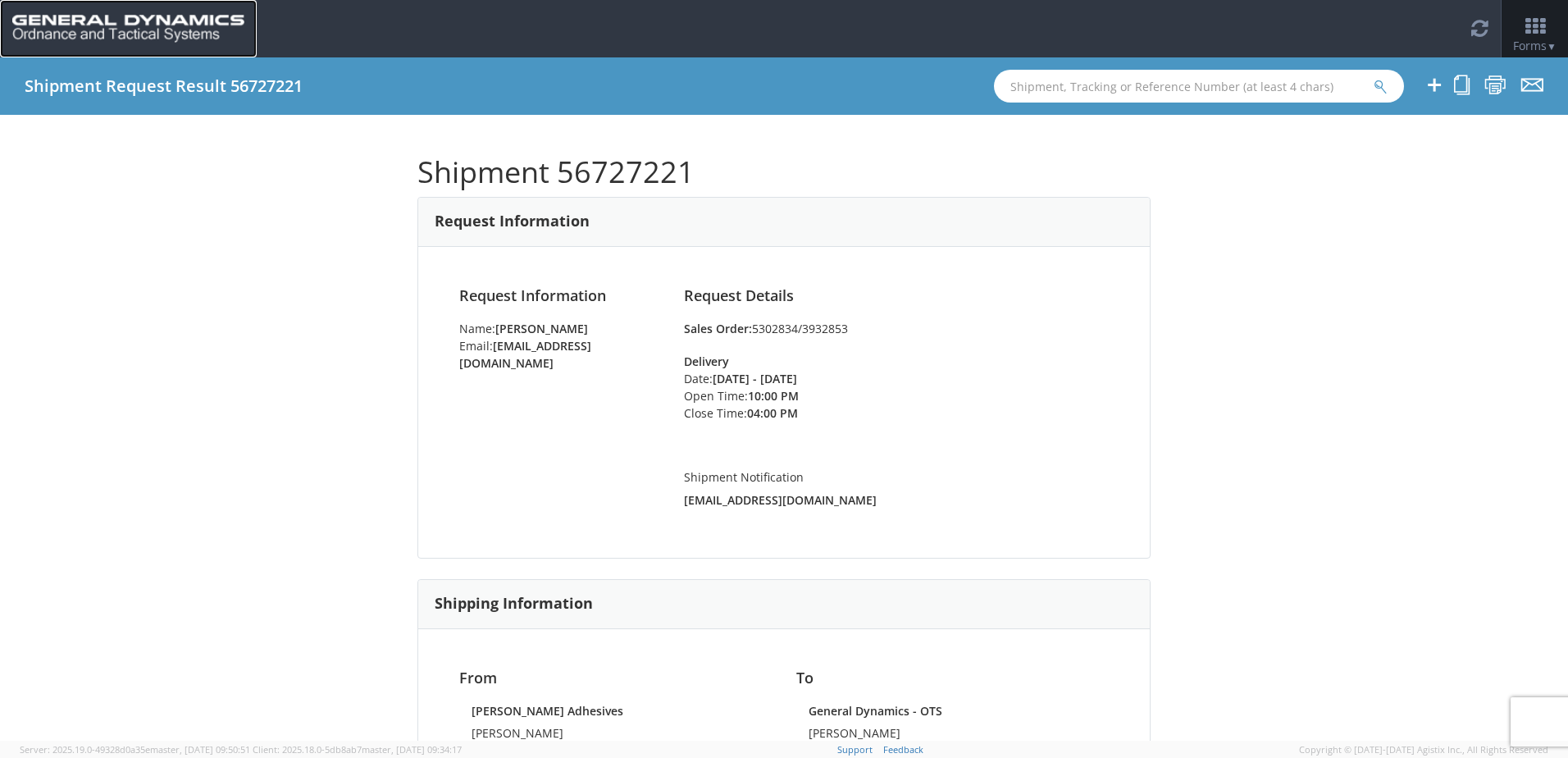
click at [119, 22] on img at bounding box center [128, 28] width 232 height 28
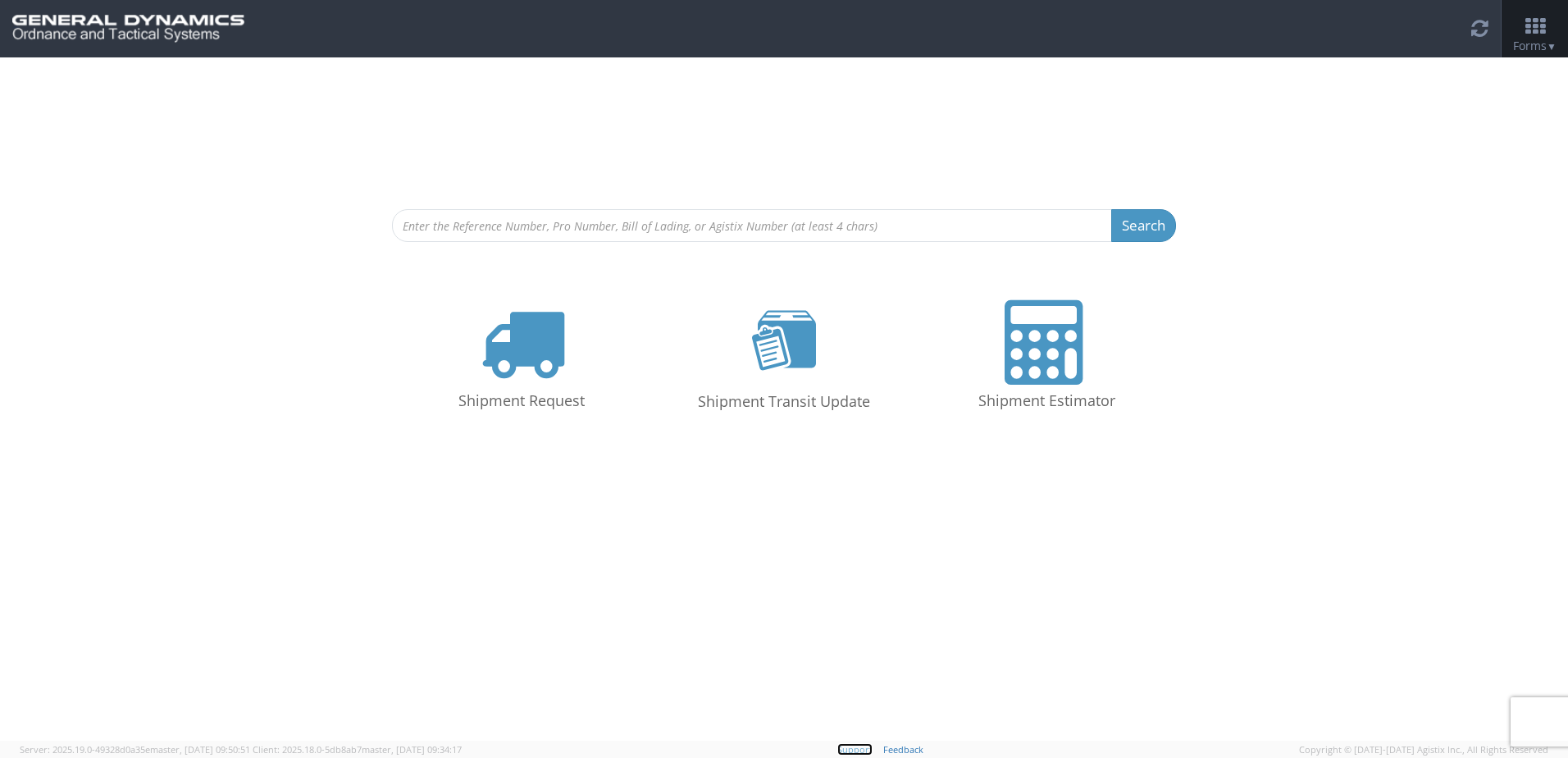
click at [873, 749] on link "Support" at bounding box center [855, 749] width 35 height 12
